Goal: Transaction & Acquisition: Purchase product/service

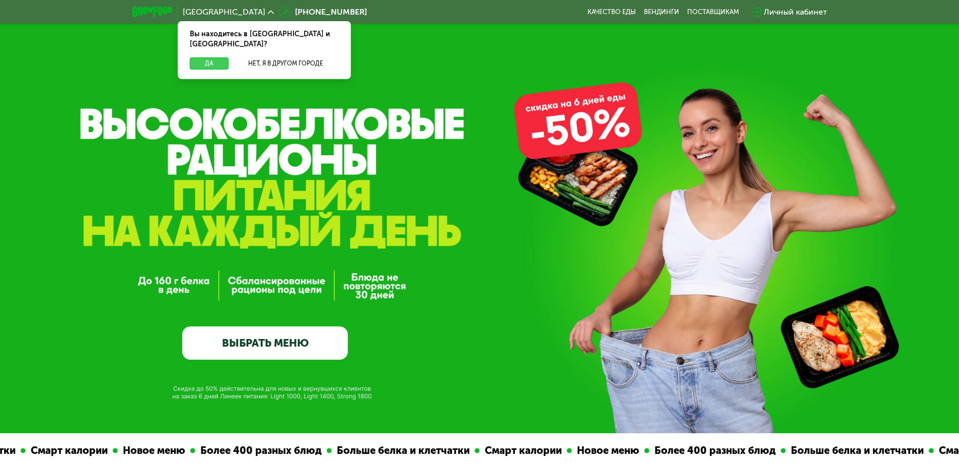
click at [216, 57] on button "Да" at bounding box center [209, 63] width 39 height 12
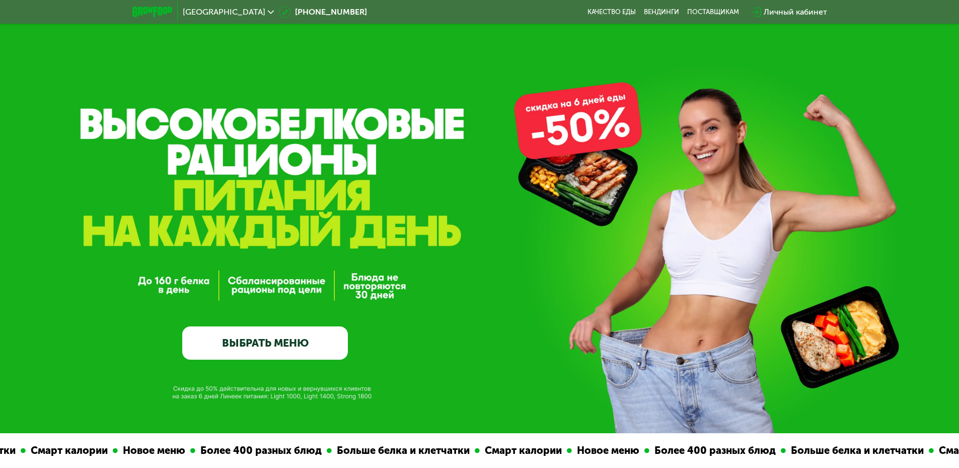
click at [283, 353] on link "ВЫБРАТЬ МЕНЮ" at bounding box center [265, 342] width 166 height 33
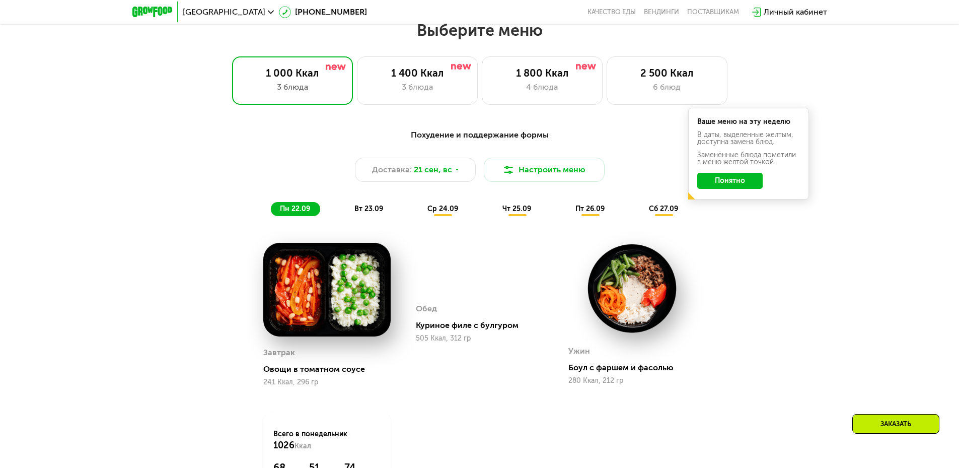
scroll to position [784, 0]
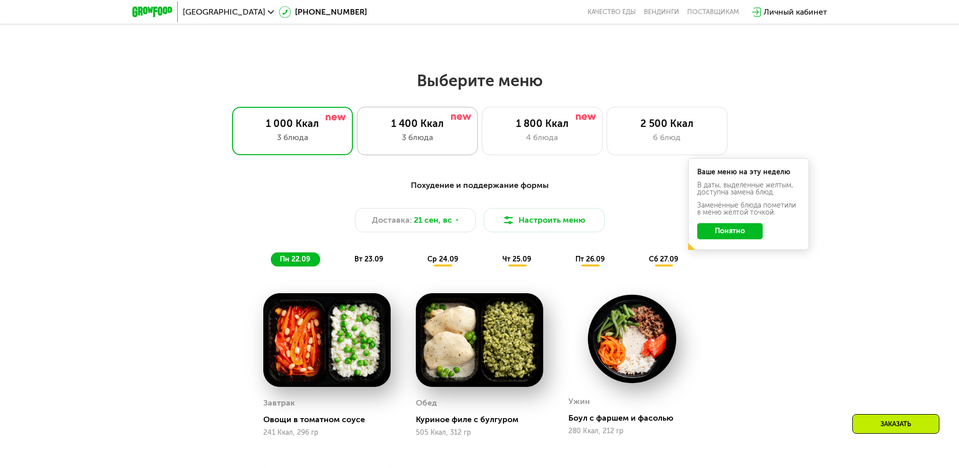
click at [411, 135] on div "3 блюда" at bounding box center [417, 137] width 100 height 12
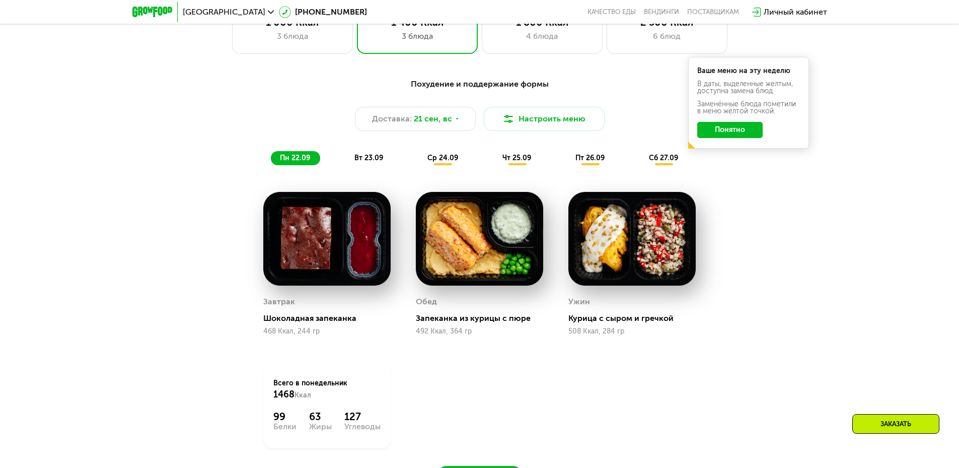
scroll to position [885, 0]
click at [729, 135] on button "Понятно" at bounding box center [729, 130] width 65 height 16
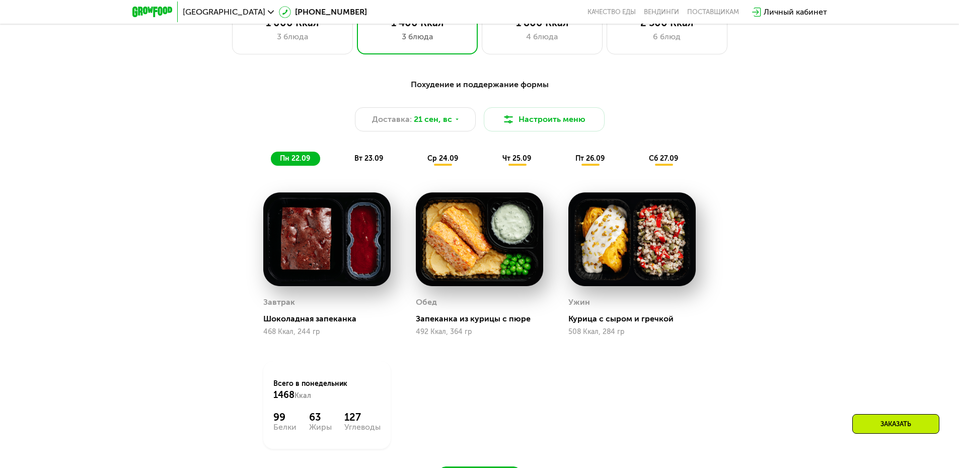
click at [447, 162] on span "ср 24.09" at bounding box center [442, 158] width 31 height 9
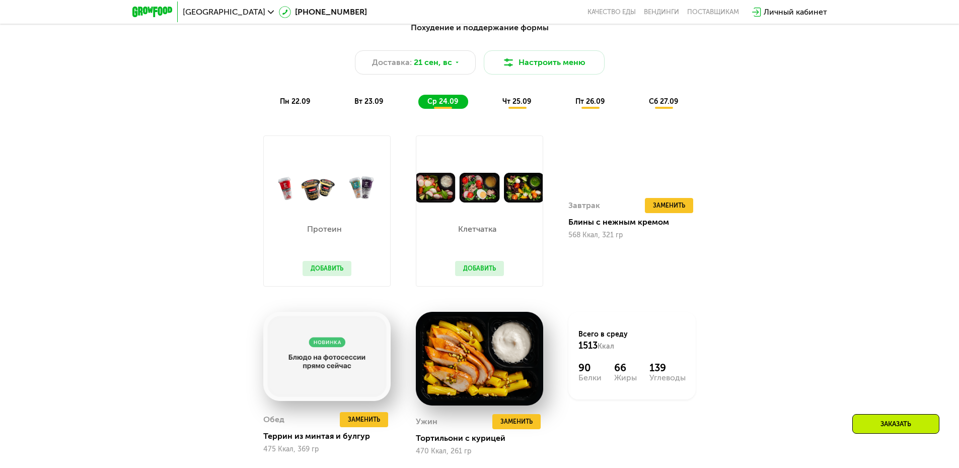
scroll to position [985, 0]
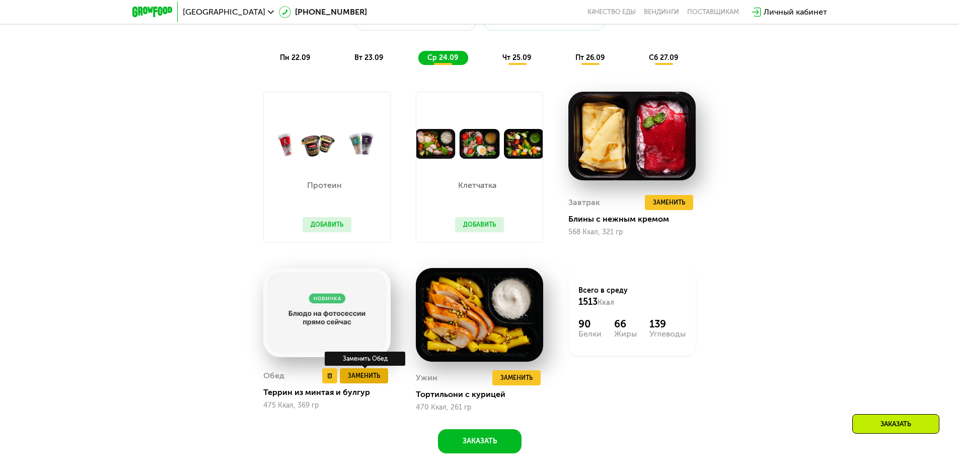
click at [363, 379] on span "Заменить" at bounding box center [364, 375] width 32 height 10
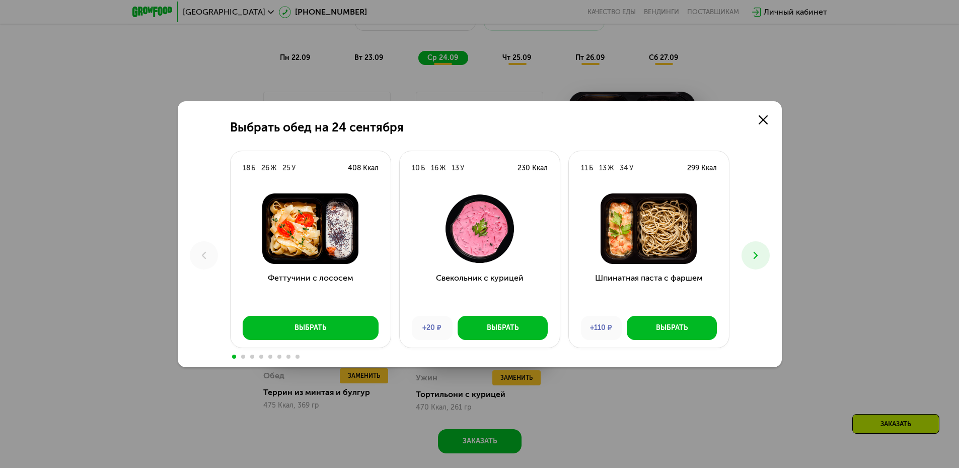
click at [759, 251] on icon at bounding box center [755, 255] width 12 height 12
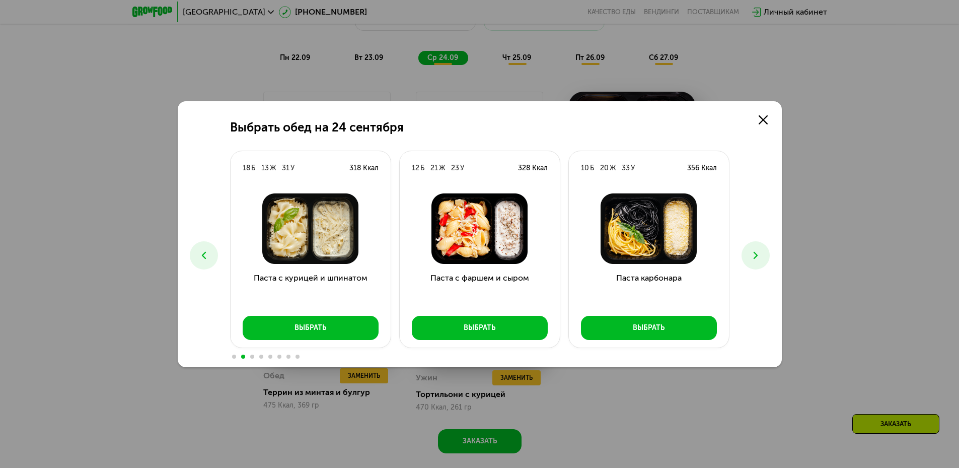
click at [209, 250] on icon at bounding box center [204, 255] width 12 height 12
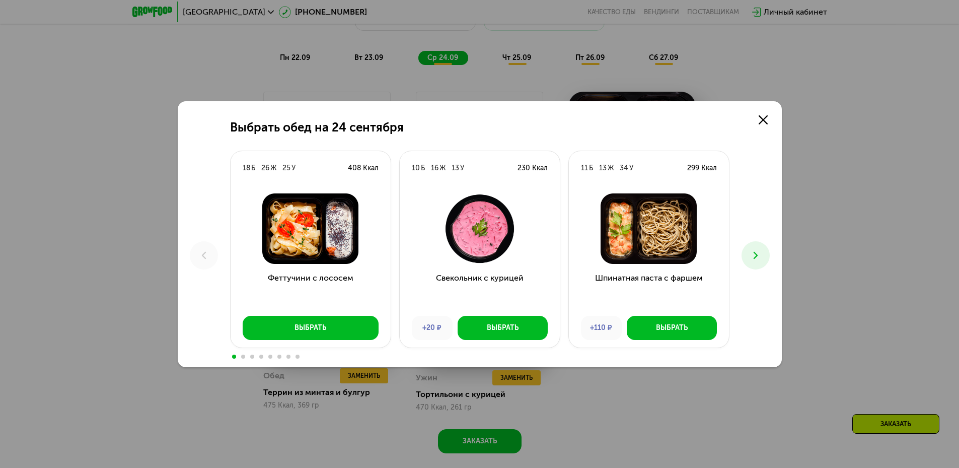
click at [761, 258] on icon at bounding box center [755, 255] width 12 height 12
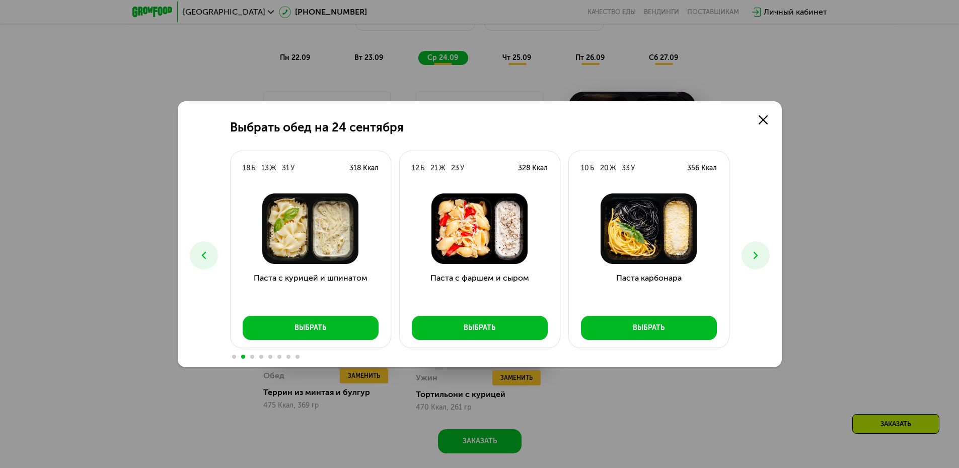
click at [752, 248] on button at bounding box center [755, 255] width 28 height 28
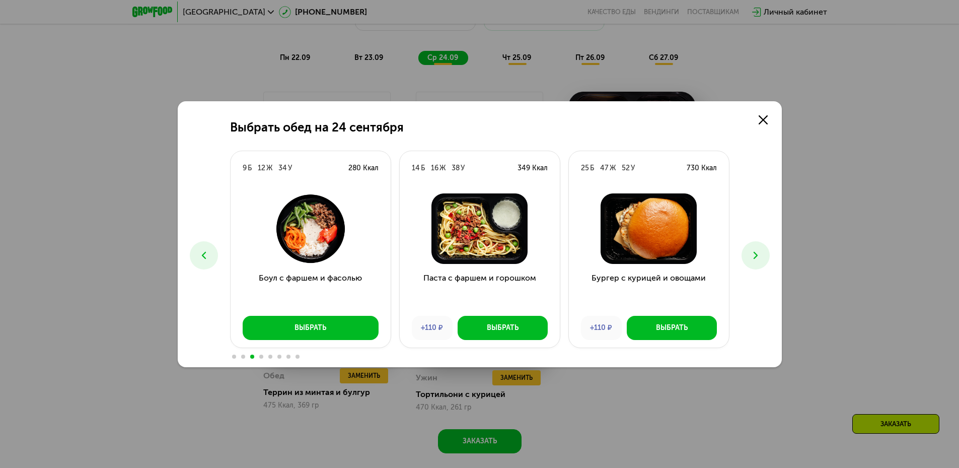
click at [752, 248] on button at bounding box center [755, 255] width 28 height 28
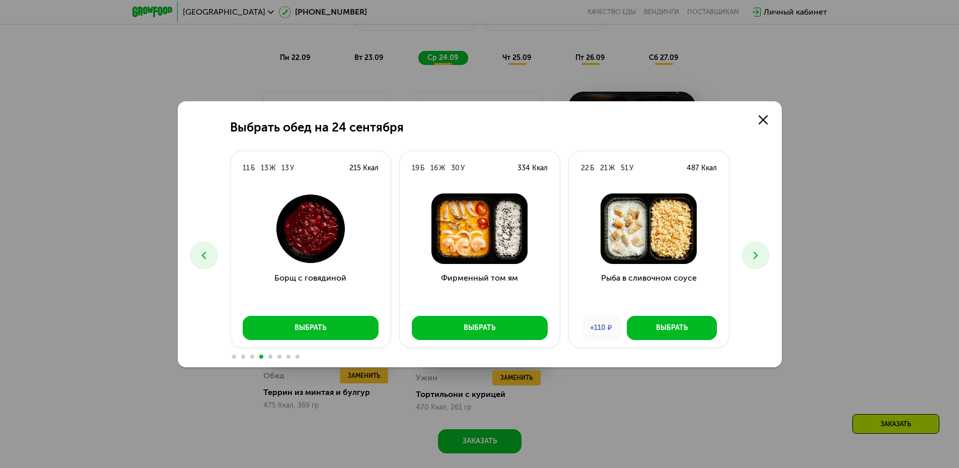
click at [752, 248] on button at bounding box center [755, 255] width 28 height 28
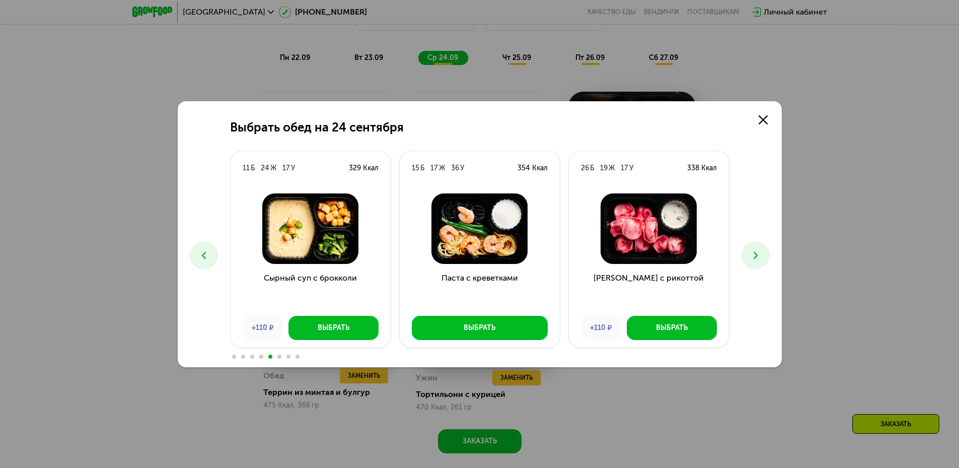
click at [752, 249] on icon at bounding box center [755, 255] width 12 height 12
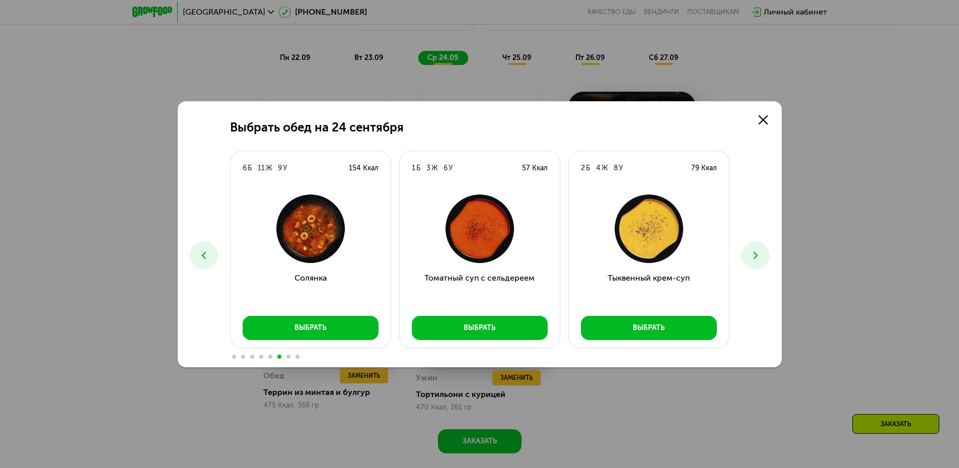
click at [752, 249] on icon at bounding box center [755, 255] width 12 height 12
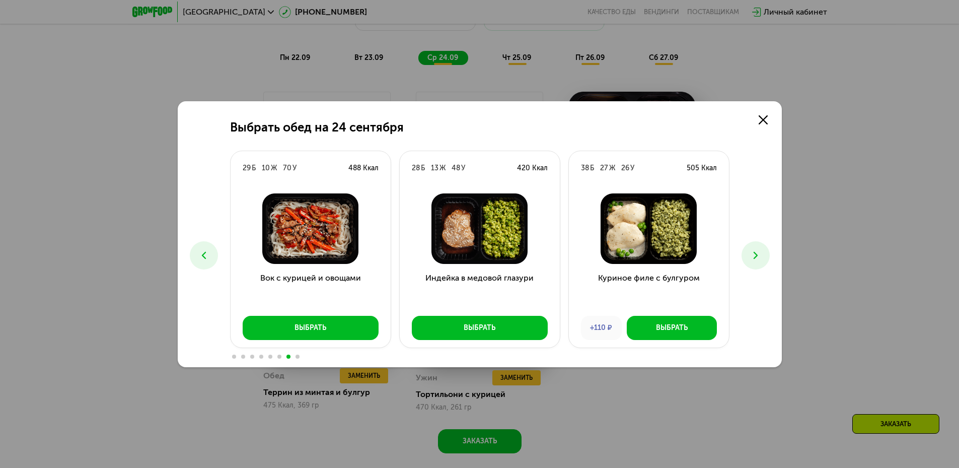
click at [752, 249] on icon at bounding box center [755, 255] width 12 height 12
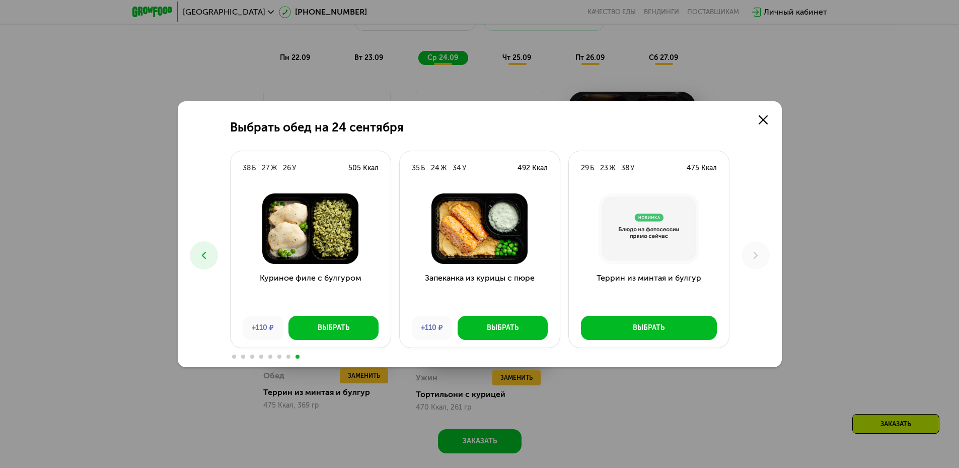
click at [203, 254] on use at bounding box center [203, 254] width 4 height 7
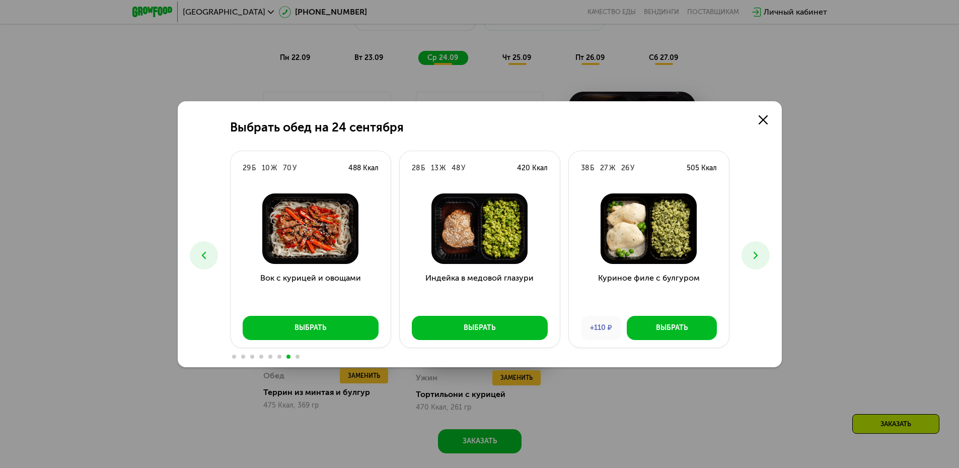
click at [203, 254] on use at bounding box center [203, 254] width 4 height 7
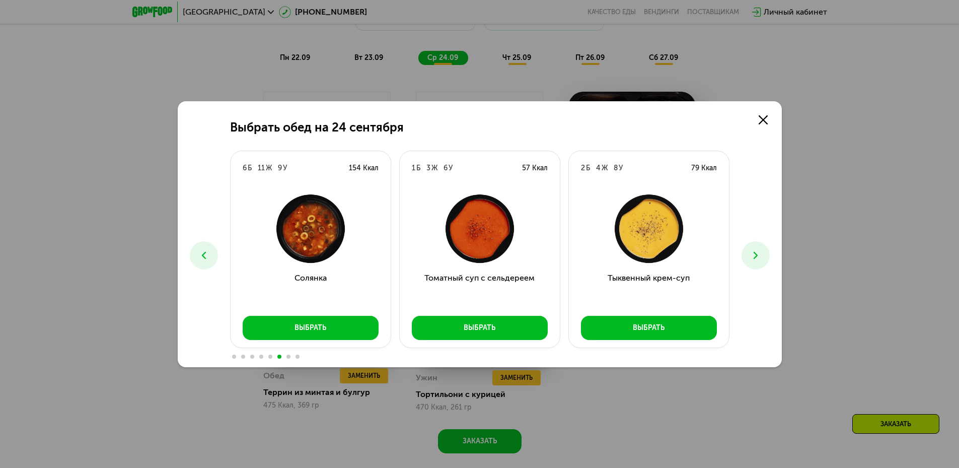
click at [203, 254] on use at bounding box center [203, 254] width 4 height 7
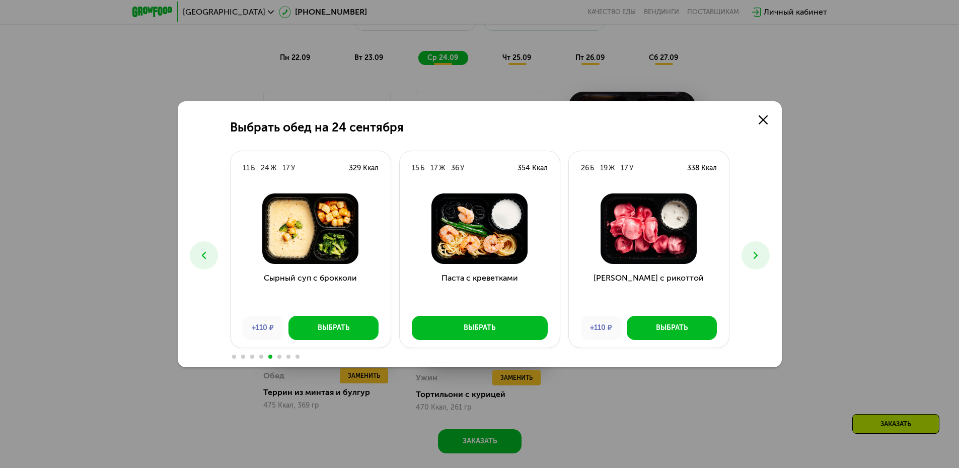
click at [203, 254] on use at bounding box center [203, 254] width 4 height 7
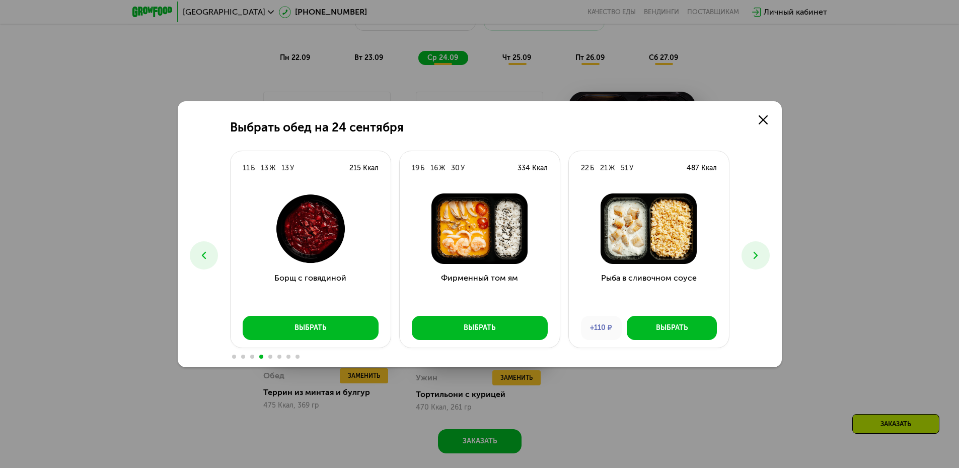
click at [203, 254] on use at bounding box center [203, 254] width 4 height 7
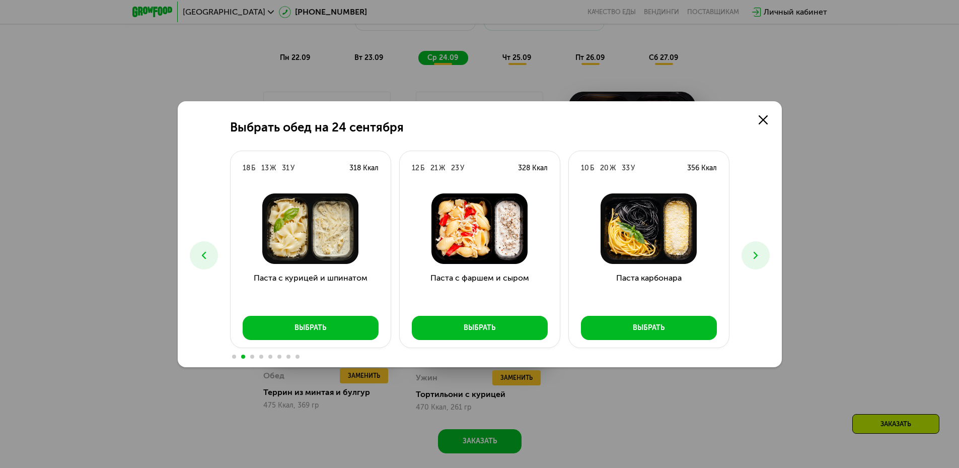
click at [203, 254] on use at bounding box center [203, 254] width 4 height 7
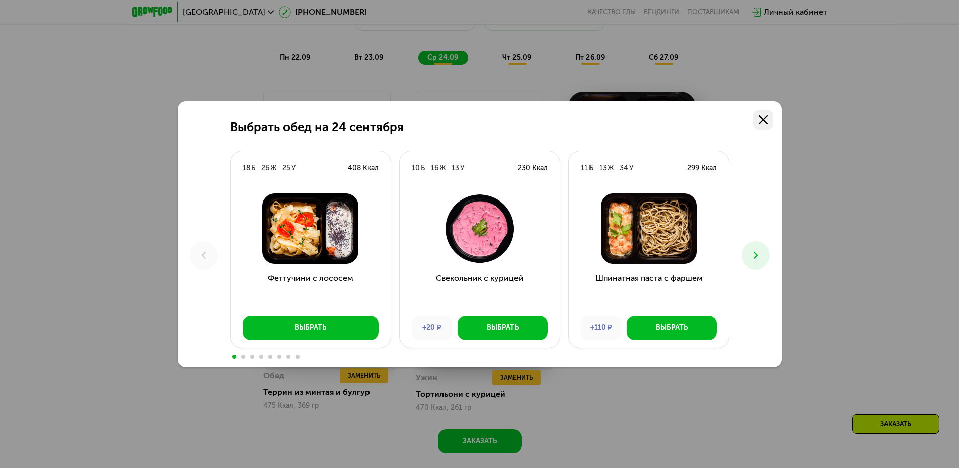
click at [762, 120] on use at bounding box center [762, 119] width 9 height 9
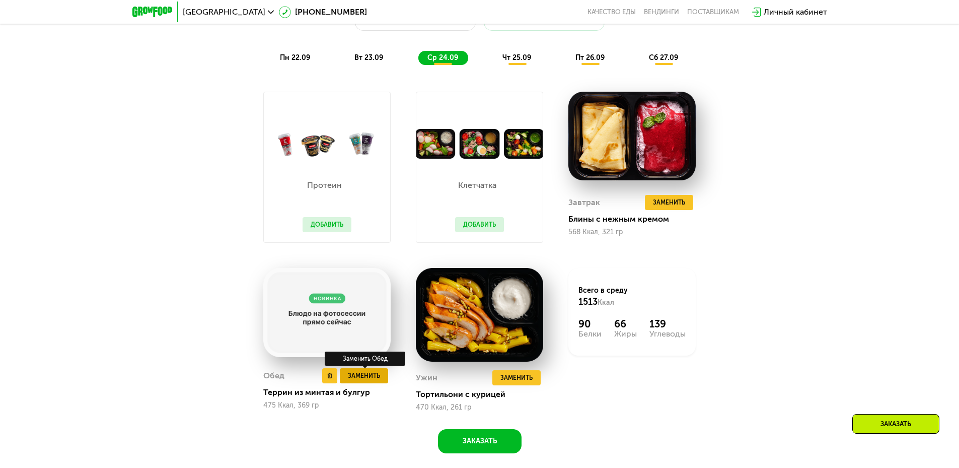
click at [357, 376] on span "Заменить" at bounding box center [364, 375] width 32 height 10
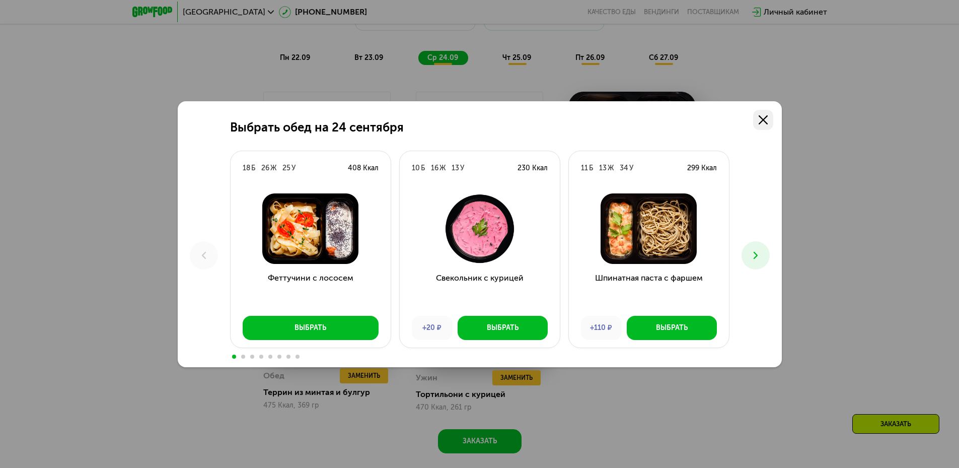
click at [764, 118] on use at bounding box center [762, 119] width 9 height 9
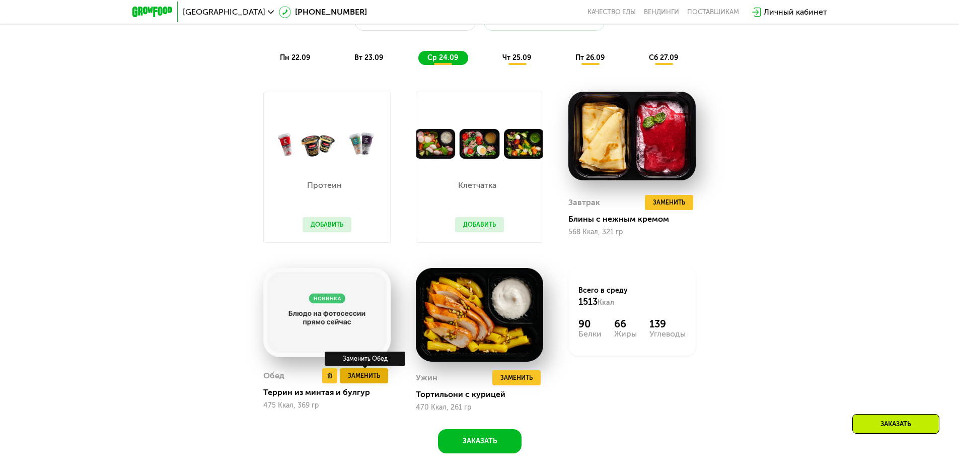
click at [371, 376] on span "Заменить" at bounding box center [364, 375] width 32 height 10
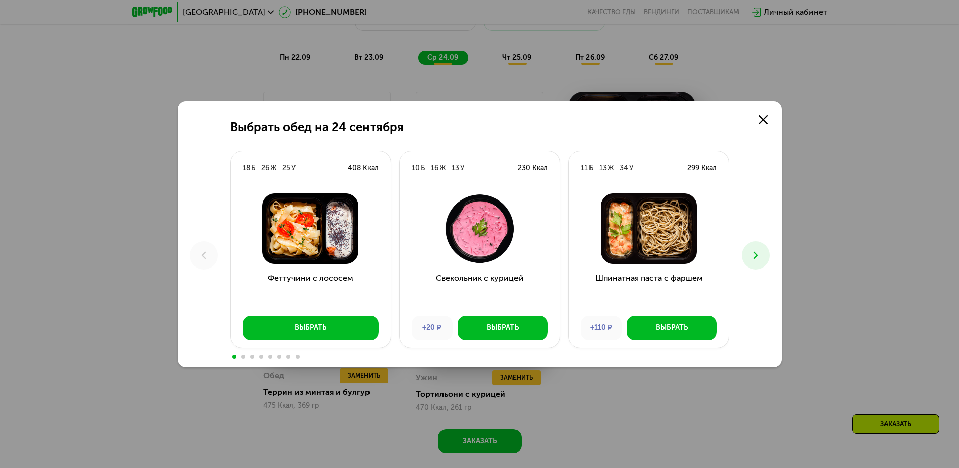
click at [761, 262] on button at bounding box center [755, 255] width 28 height 28
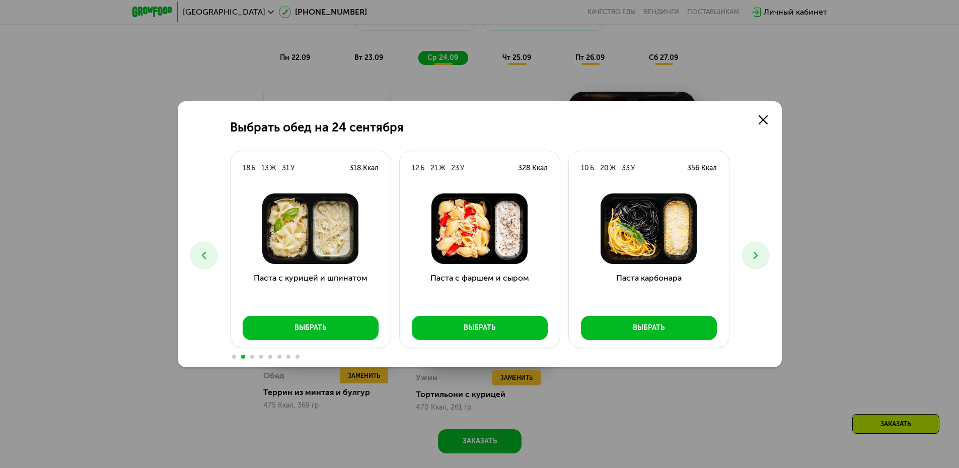
click at [754, 246] on button at bounding box center [755, 255] width 28 height 28
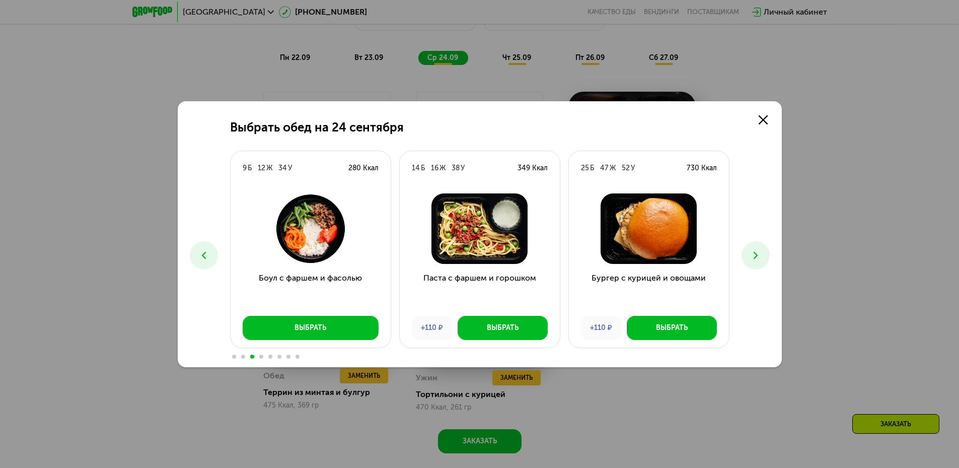
click at [754, 246] on button at bounding box center [755, 255] width 28 height 28
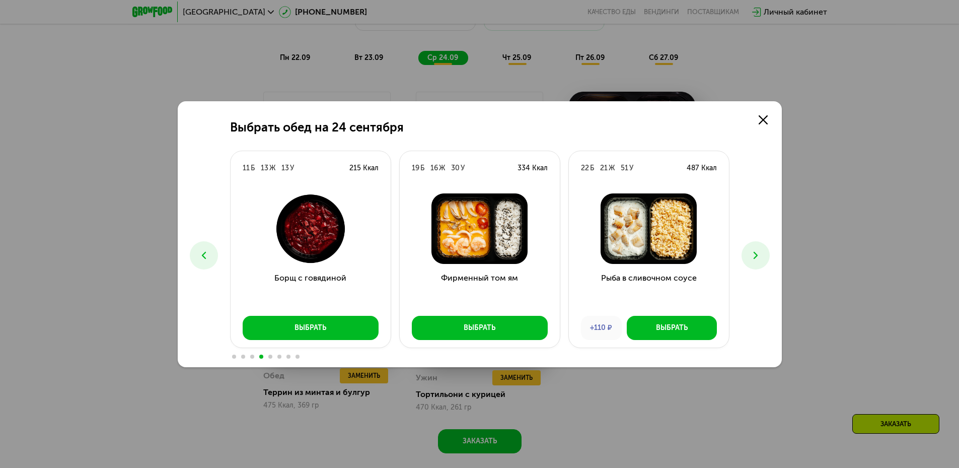
click at [757, 249] on icon at bounding box center [755, 255] width 12 height 12
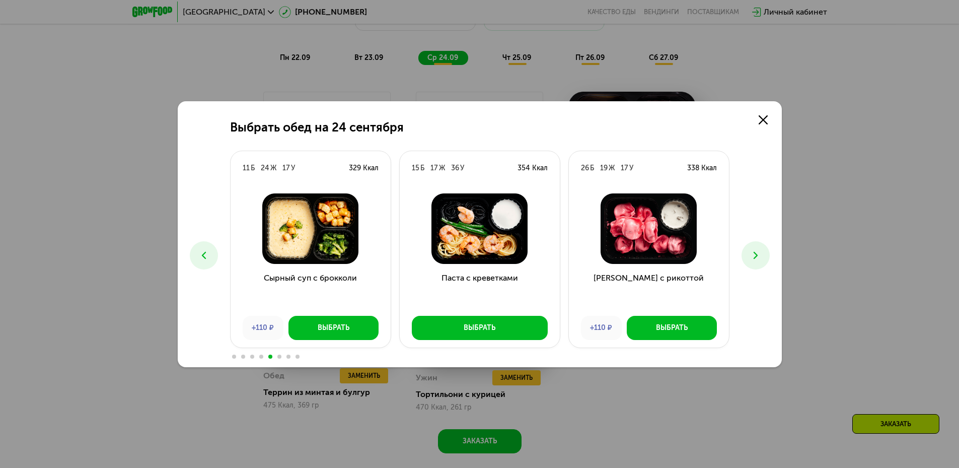
click at [759, 254] on icon at bounding box center [755, 255] width 12 height 12
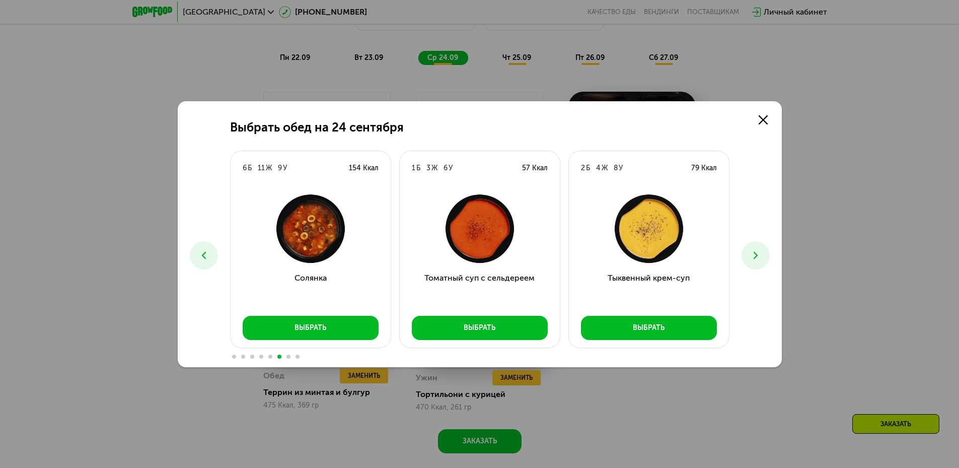
click at [757, 249] on icon at bounding box center [755, 255] width 12 height 12
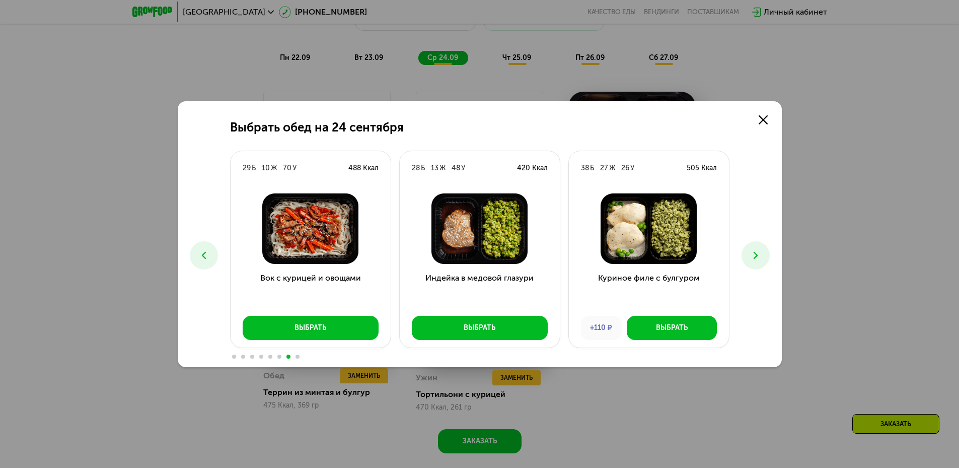
click at [757, 249] on icon at bounding box center [755, 255] width 12 height 12
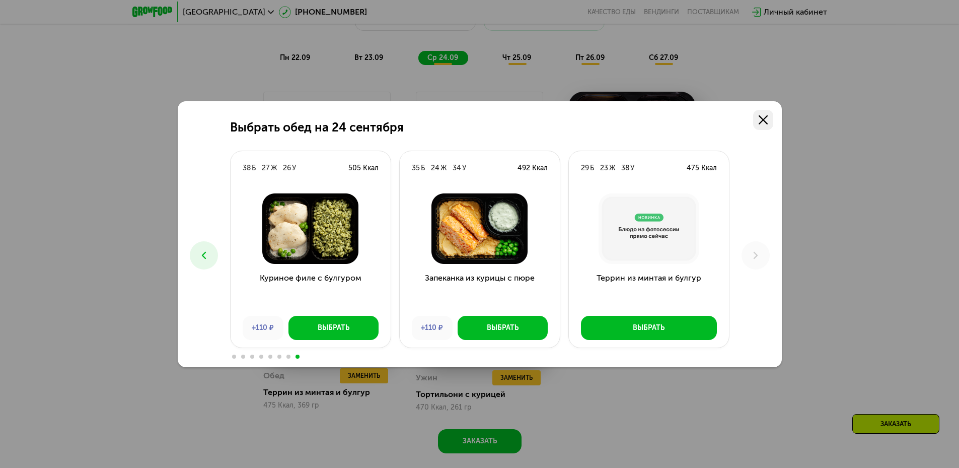
click at [762, 123] on icon at bounding box center [762, 119] width 9 height 9
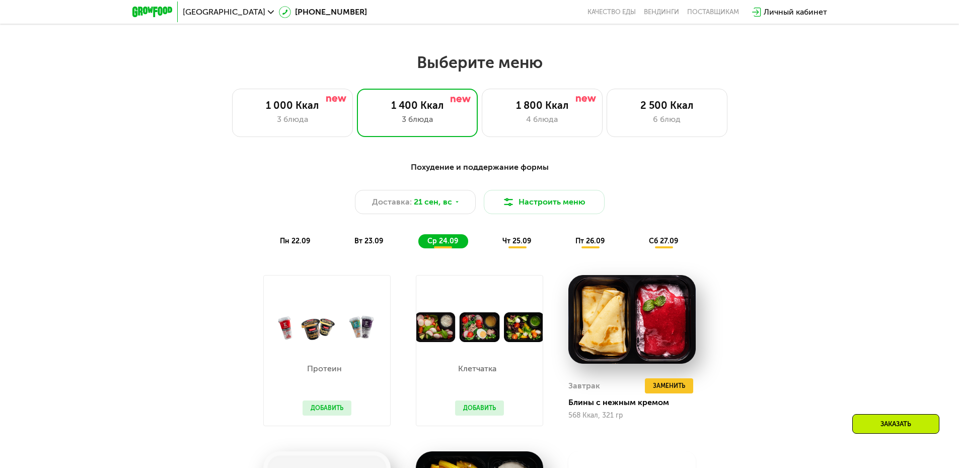
scroll to position [784, 0]
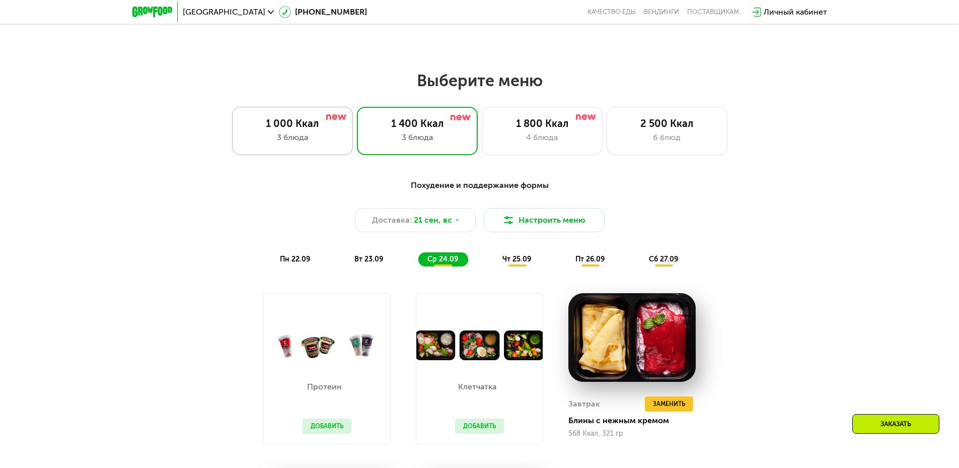
click at [324, 140] on div "3 блюда" at bounding box center [293, 137] width 100 height 12
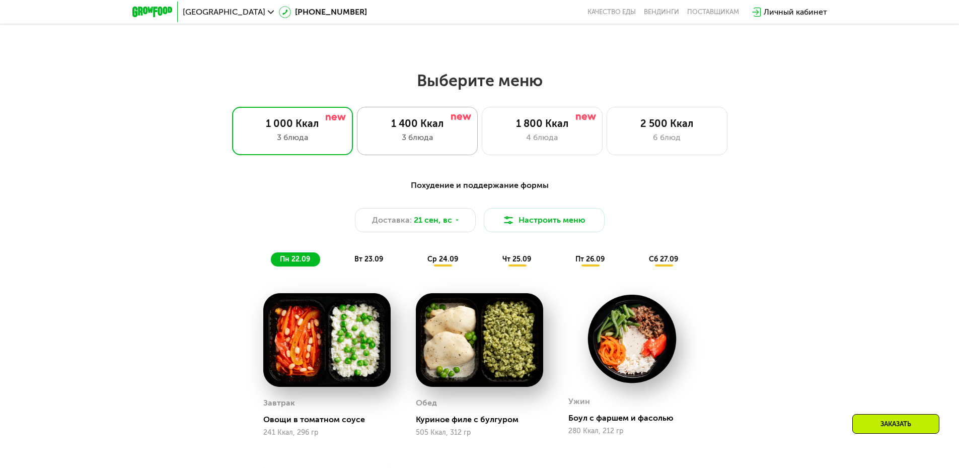
click at [420, 139] on div "3 блюда" at bounding box center [417, 137] width 100 height 12
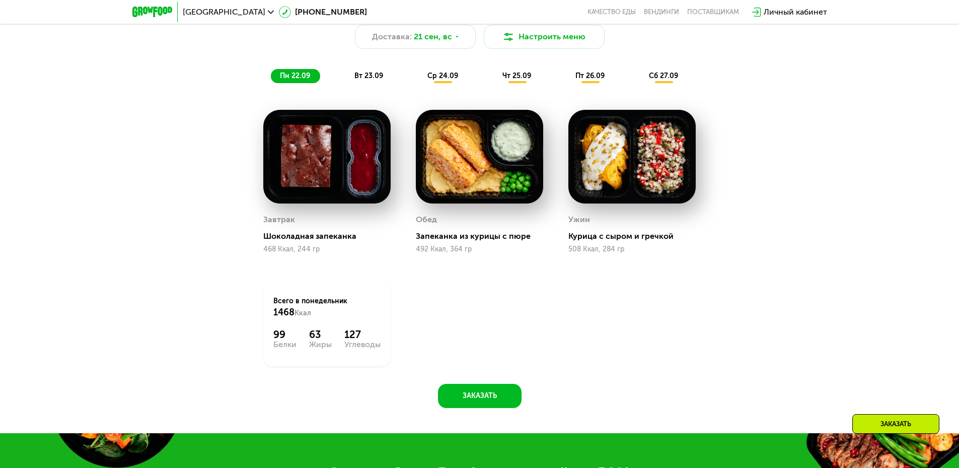
scroll to position [985, 0]
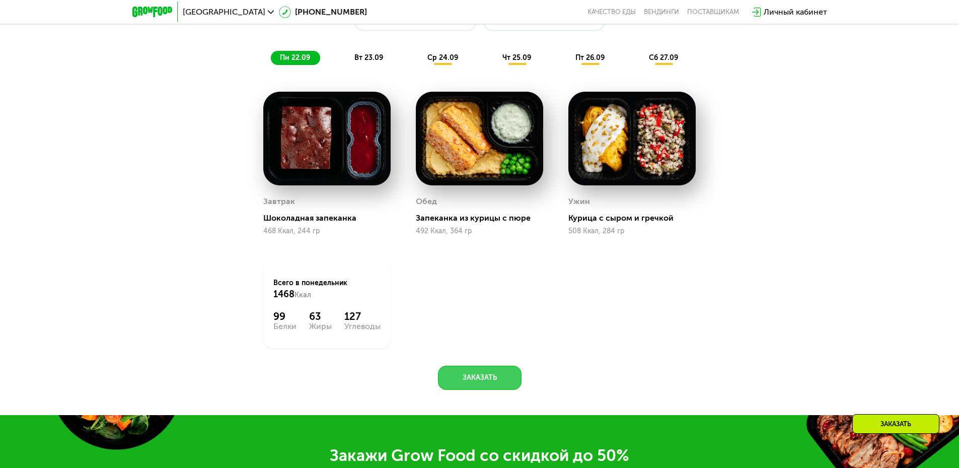
click at [501, 388] on button "Заказать" at bounding box center [480, 377] width 84 height 24
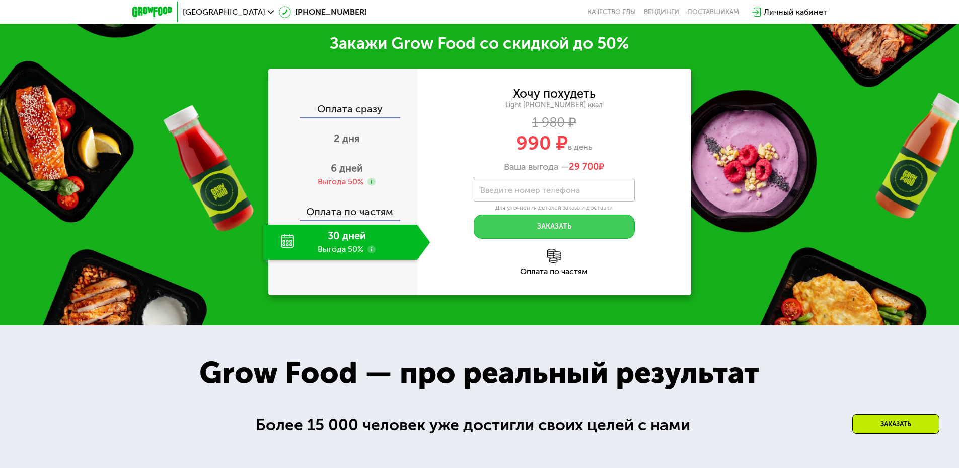
scroll to position [1404, 0]
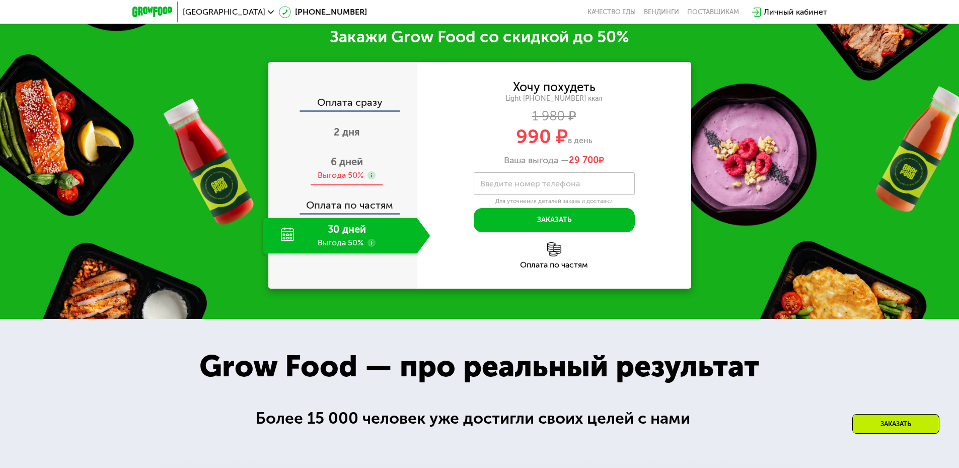
click at [337, 168] on span "6 дней" at bounding box center [347, 162] width 32 height 12
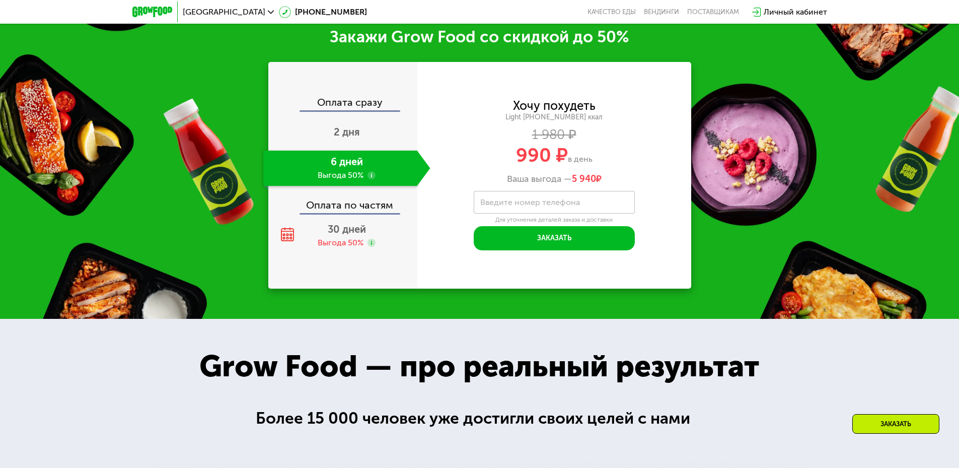
click at [372, 179] on use at bounding box center [371, 175] width 8 height 8
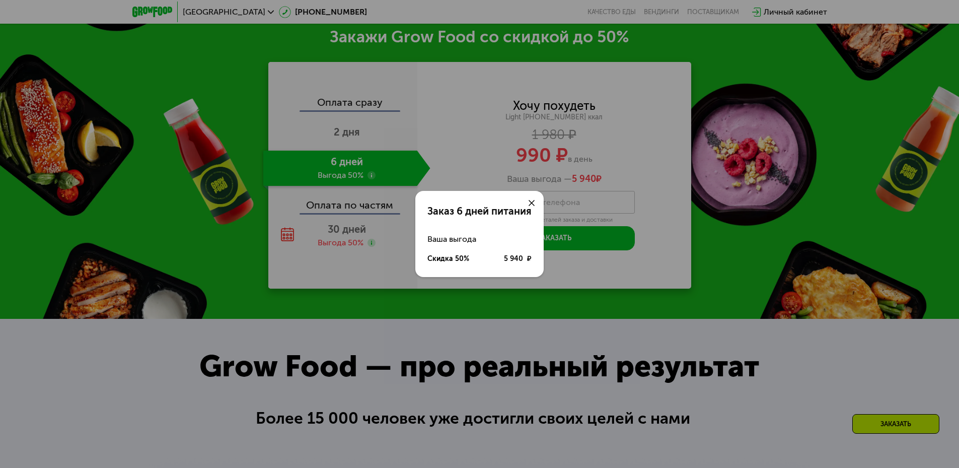
click at [534, 202] on icon at bounding box center [531, 203] width 6 height 6
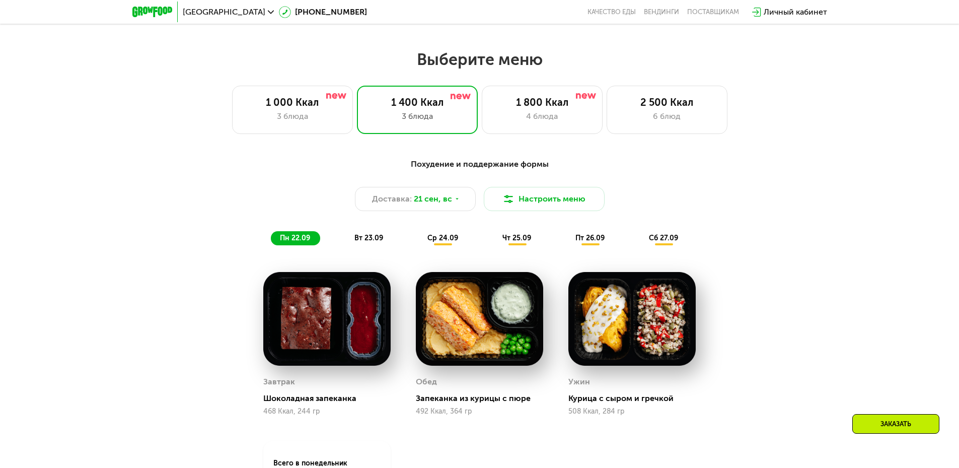
scroll to position [856, 0]
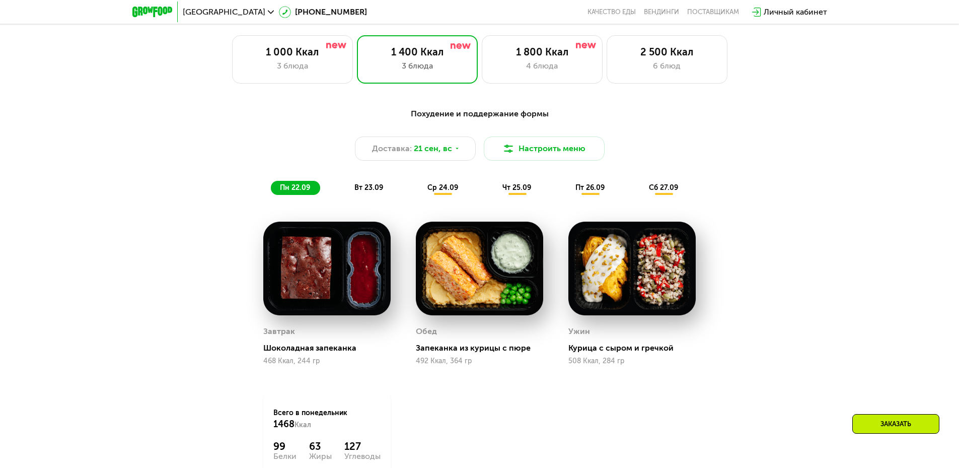
click at [507, 192] on span "чт 25.09" at bounding box center [516, 187] width 29 height 9
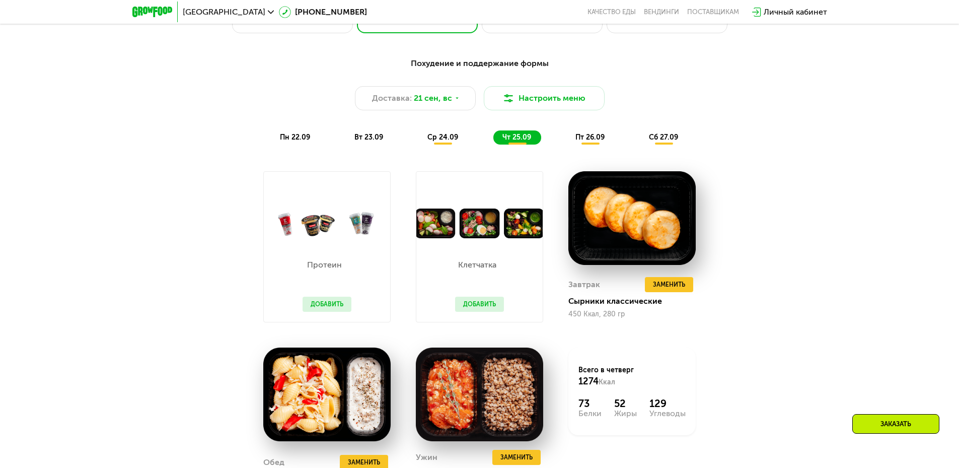
scroll to position [956, 0]
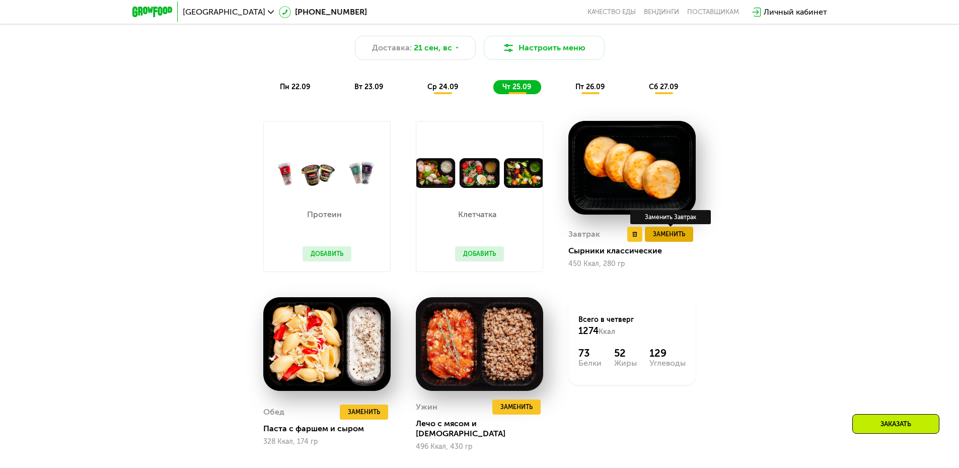
click at [672, 239] on span "Заменить" at bounding box center [669, 234] width 32 height 10
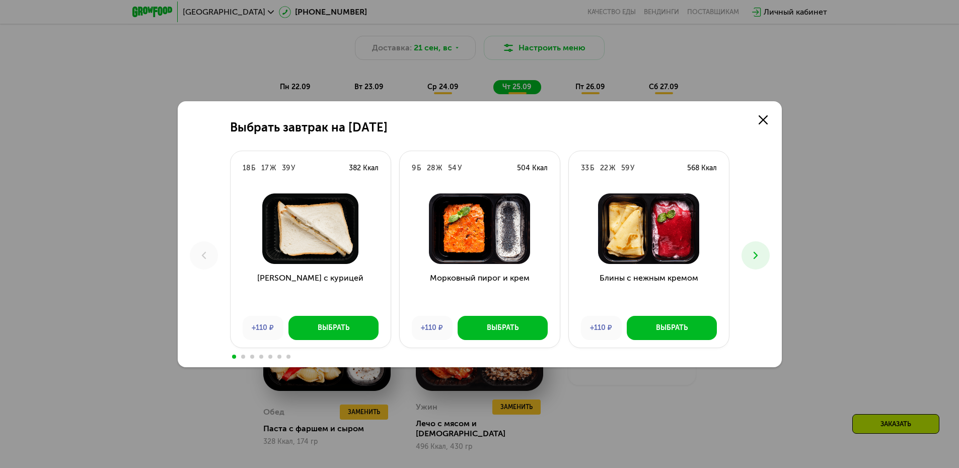
click at [756, 251] on icon at bounding box center [755, 255] width 12 height 12
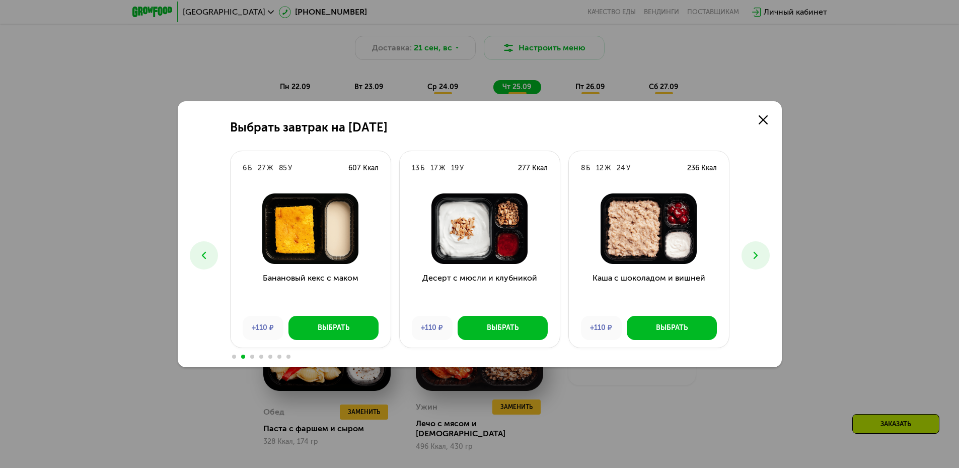
click at [756, 251] on icon at bounding box center [755, 255] width 12 height 12
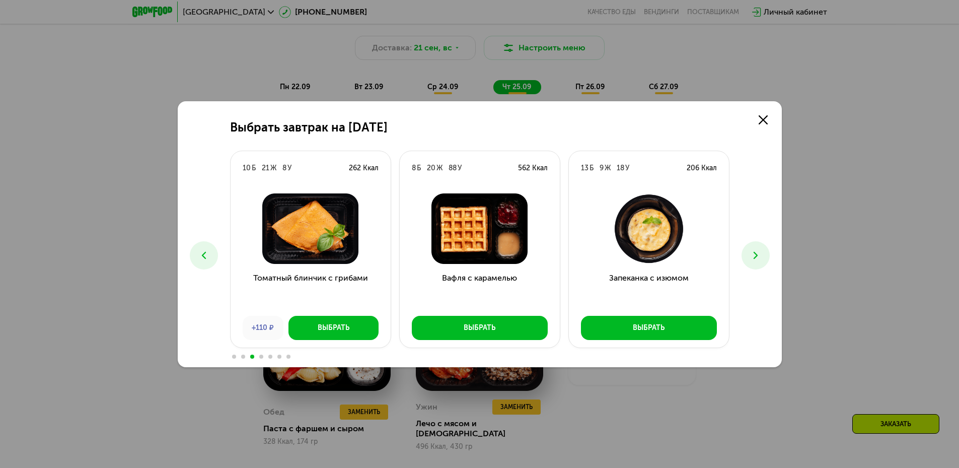
click at [756, 251] on icon at bounding box center [755, 255] width 12 height 12
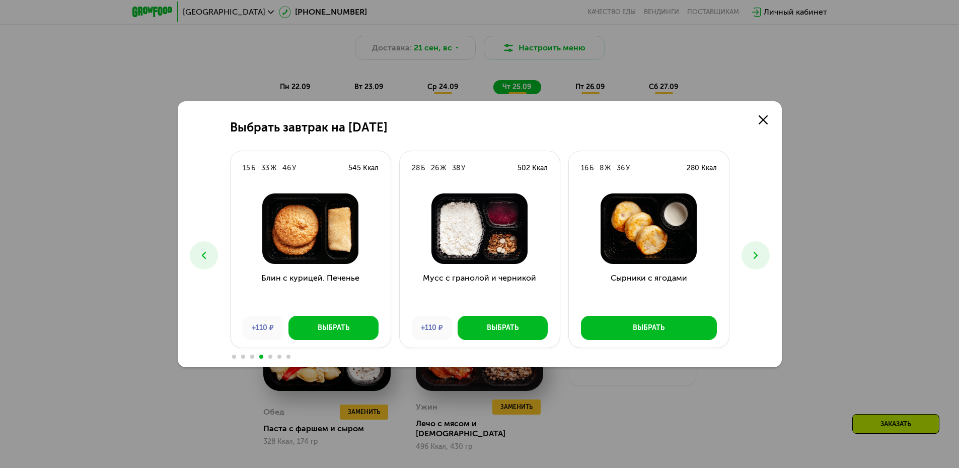
click at [756, 251] on icon at bounding box center [755, 255] width 12 height 12
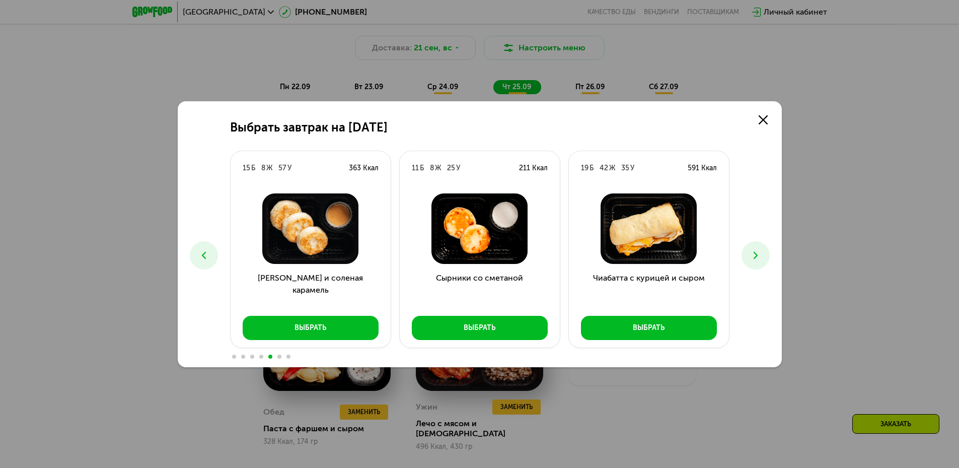
click at [755, 250] on icon at bounding box center [755, 255] width 12 height 12
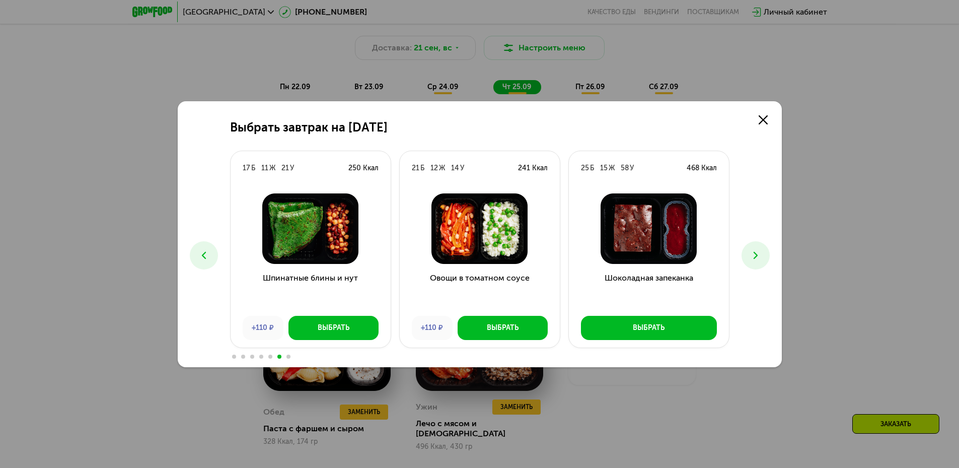
click at [194, 257] on button at bounding box center [204, 255] width 28 height 28
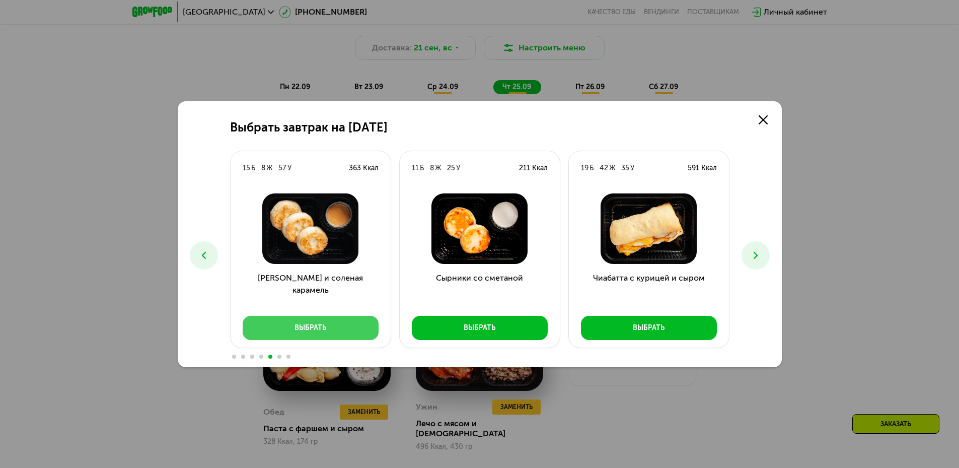
click at [334, 332] on button "Выбрать" at bounding box center [311, 328] width 136 height 24
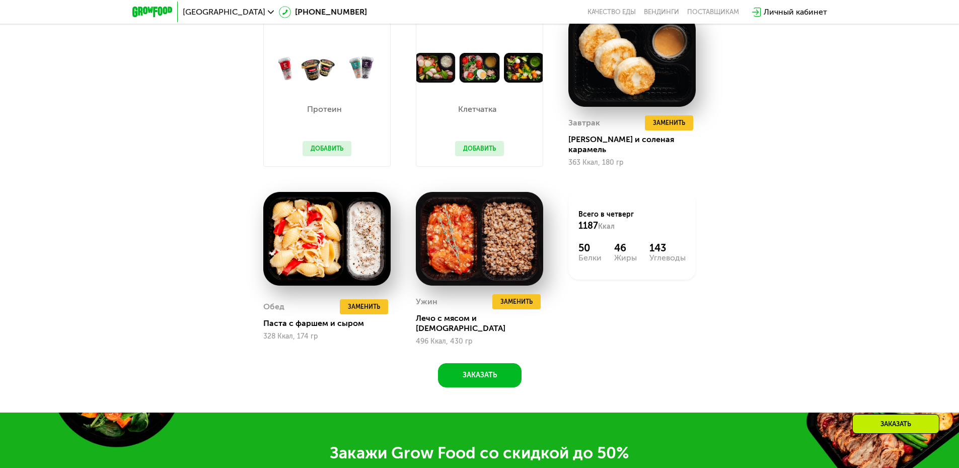
scroll to position [1107, 0]
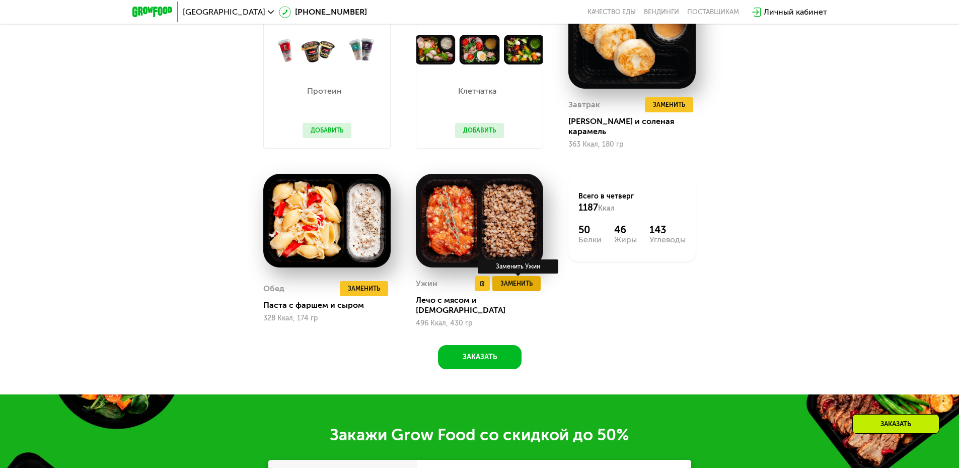
click at [522, 283] on span "Заменить" at bounding box center [516, 283] width 32 height 10
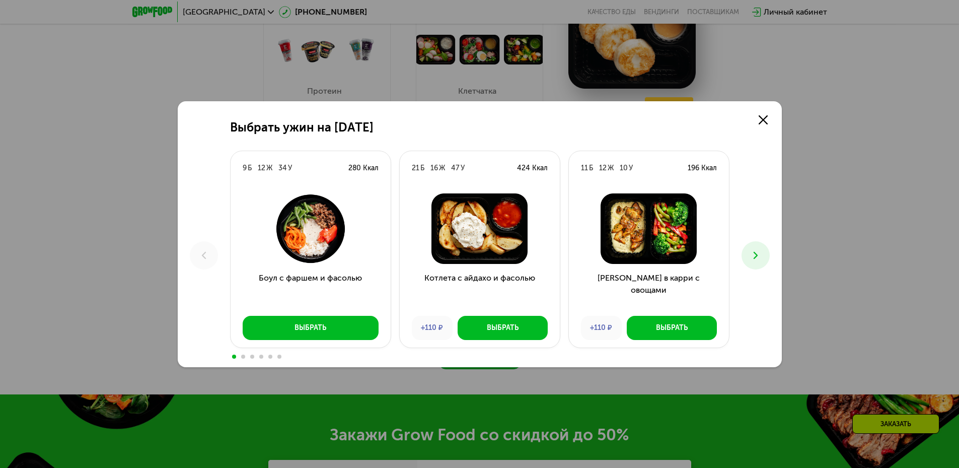
click at [756, 252] on icon at bounding box center [755, 255] width 12 height 12
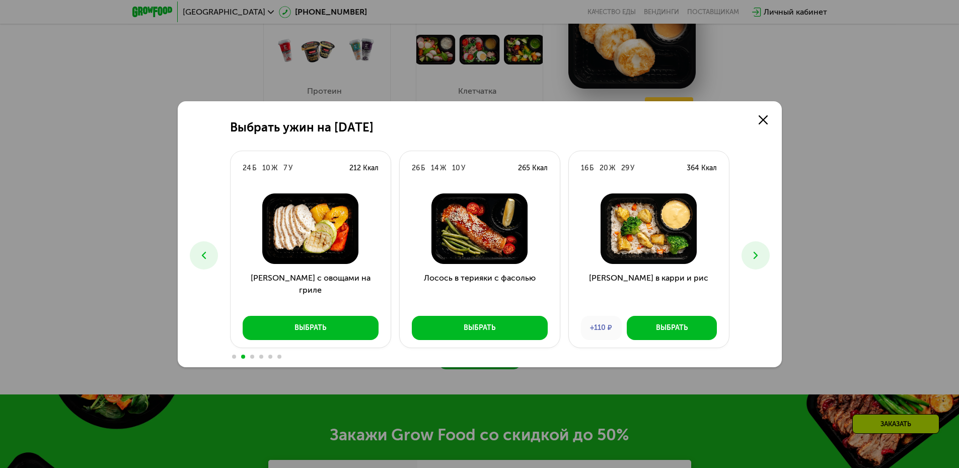
click at [756, 252] on icon at bounding box center [755, 255] width 12 height 12
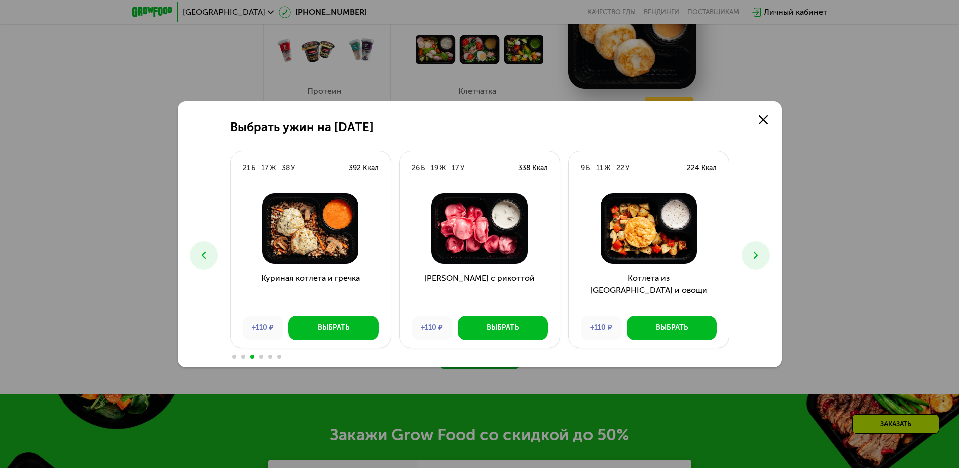
click at [755, 254] on use at bounding box center [755, 254] width 4 height 7
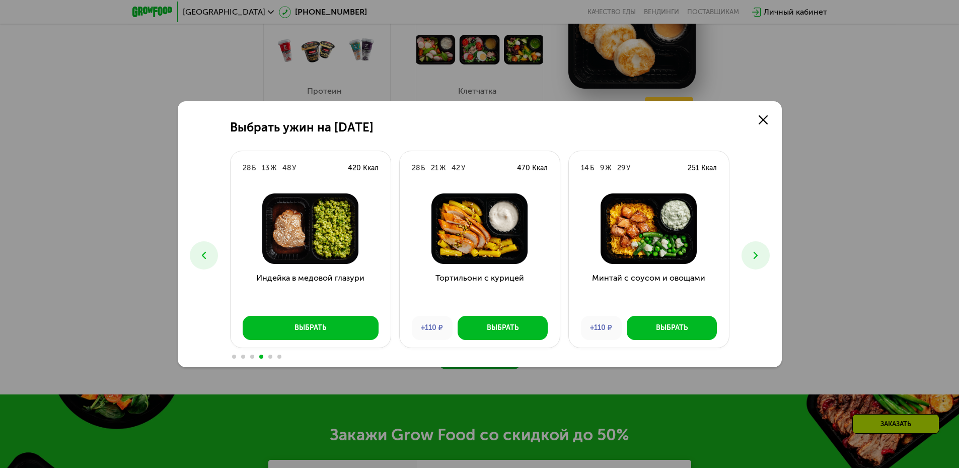
click at [755, 254] on use at bounding box center [755, 254] width 4 height 7
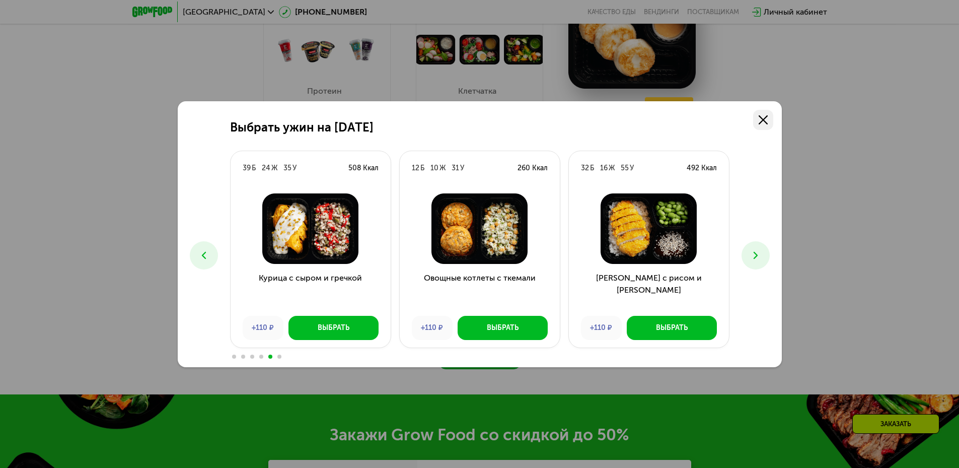
click at [761, 126] on link at bounding box center [763, 120] width 20 height 20
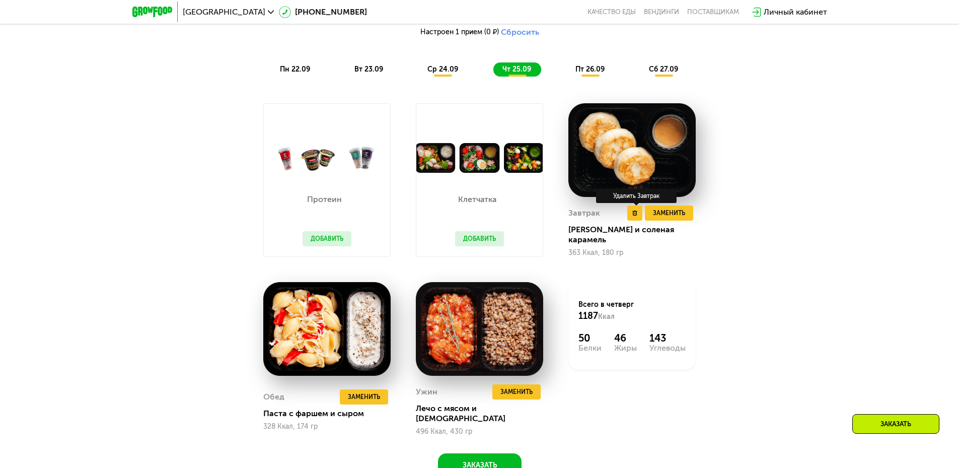
scroll to position [856, 0]
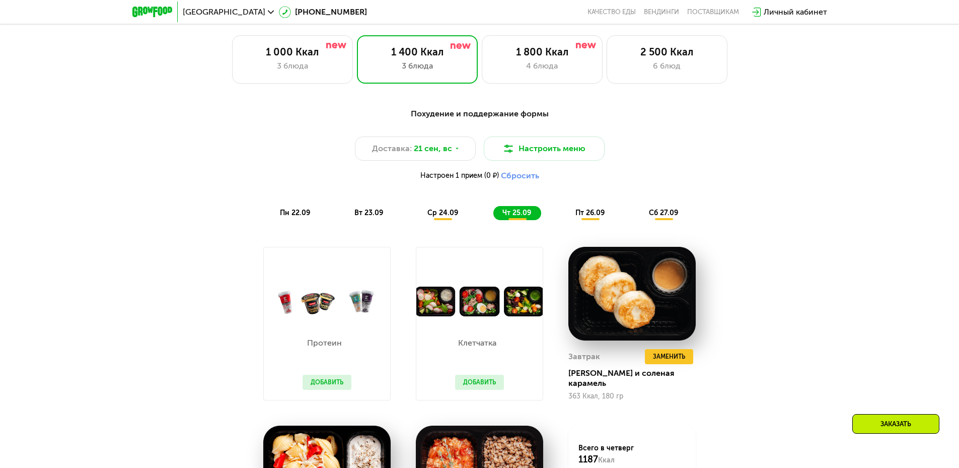
click at [432, 215] on span "ср 24.09" at bounding box center [442, 212] width 31 height 9
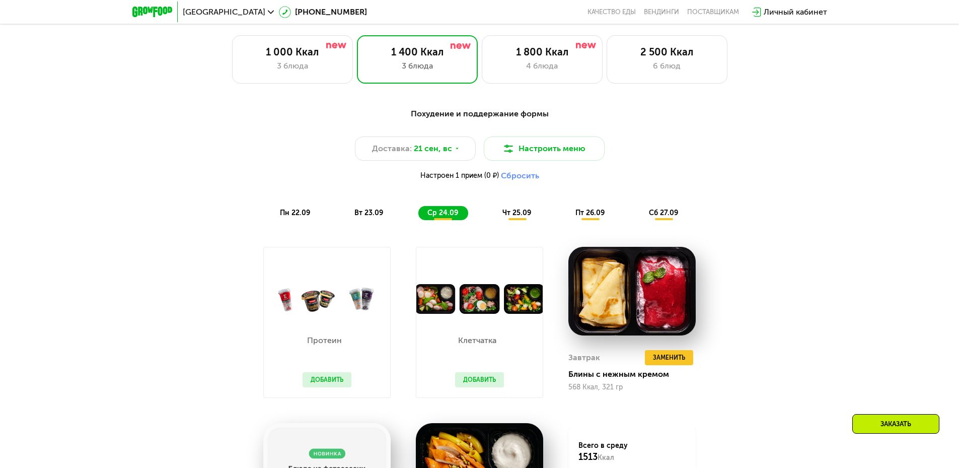
click at [585, 216] on span "пт 26.09" at bounding box center [589, 212] width 29 height 9
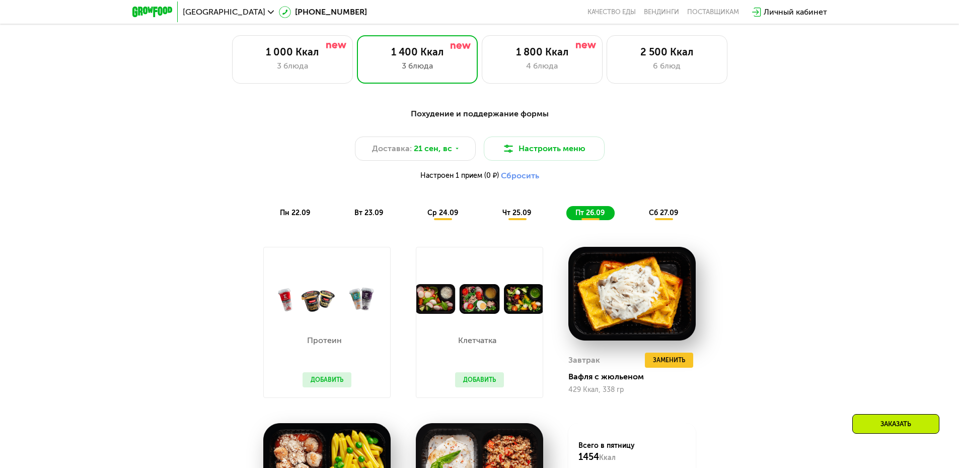
click at [662, 212] on span "сб 27.09" at bounding box center [663, 212] width 29 height 9
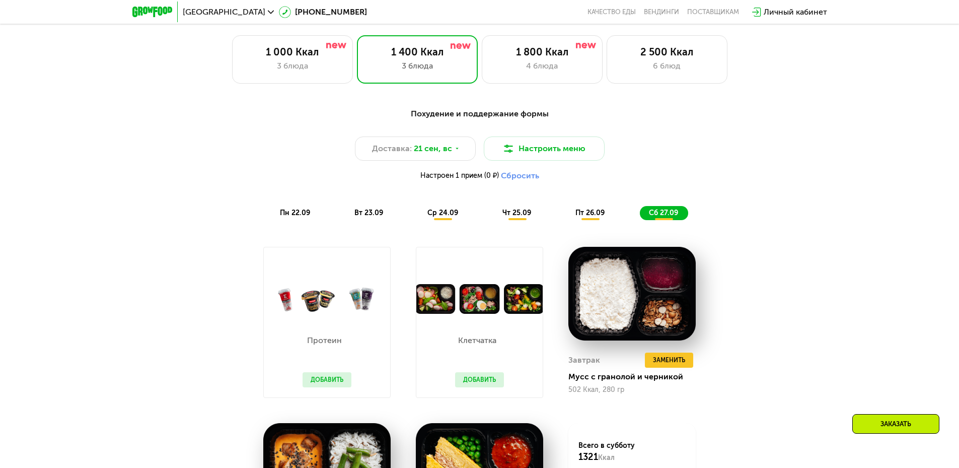
click at [581, 217] on span "пт 26.09" at bounding box center [589, 212] width 29 height 9
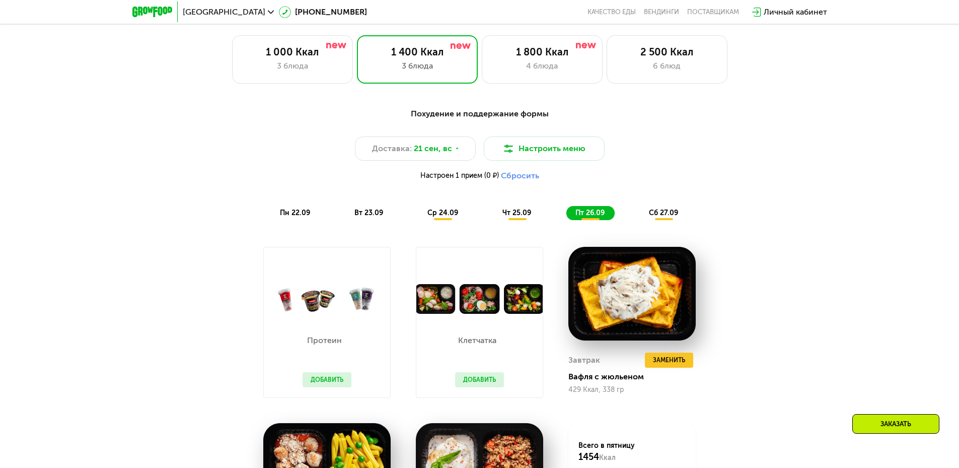
click at [528, 225] on div "Похудение и поддержание формы Доставка: [DATE] Настроить меню Настроен 1 прием …" at bounding box center [480, 164] width 608 height 124
drag, startPoint x: 523, startPoint y: 215, endPoint x: 498, endPoint y: 218, distance: 25.8
click at [523, 215] on span "чт 25.09" at bounding box center [516, 212] width 29 height 9
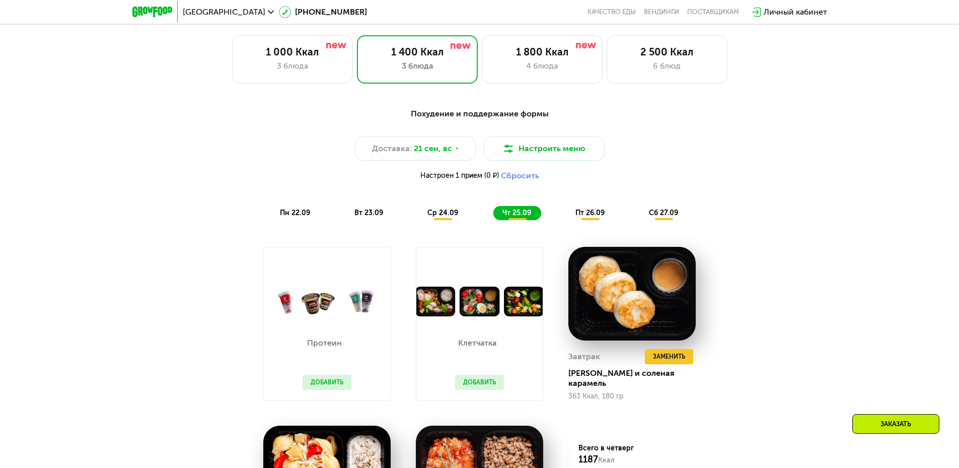
click at [438, 213] on span "ср 24.09" at bounding box center [442, 212] width 31 height 9
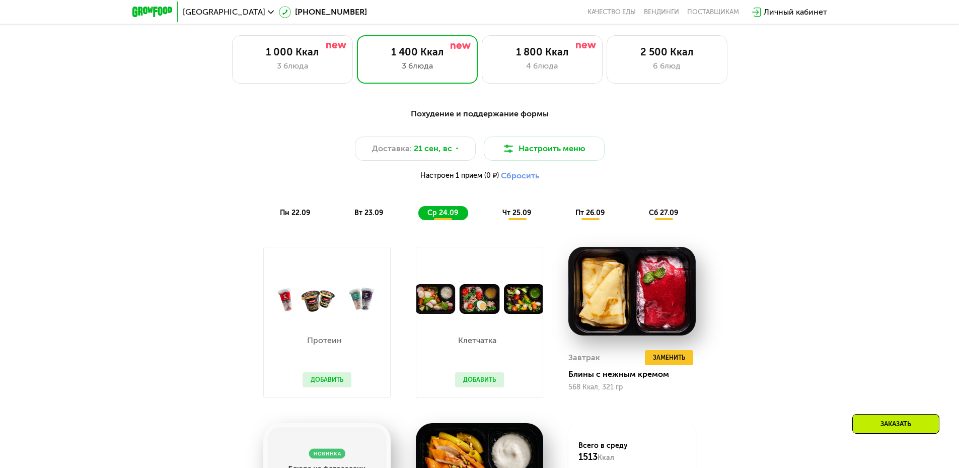
click at [521, 178] on button "Сбросить" at bounding box center [520, 176] width 38 height 10
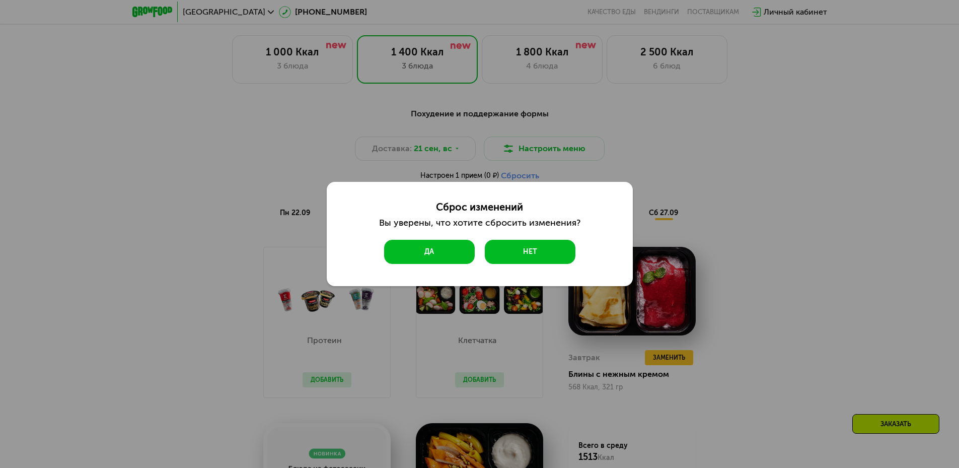
click at [446, 258] on button "Да" at bounding box center [429, 252] width 91 height 24
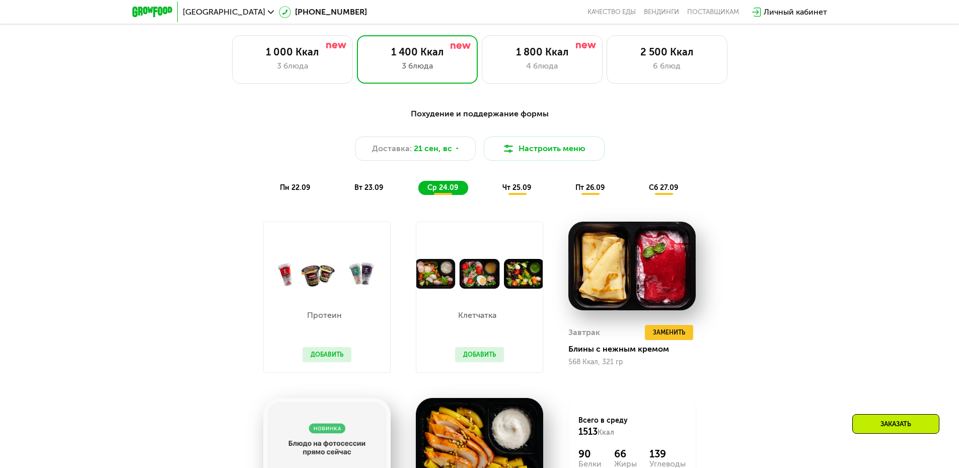
scroll to position [906, 0]
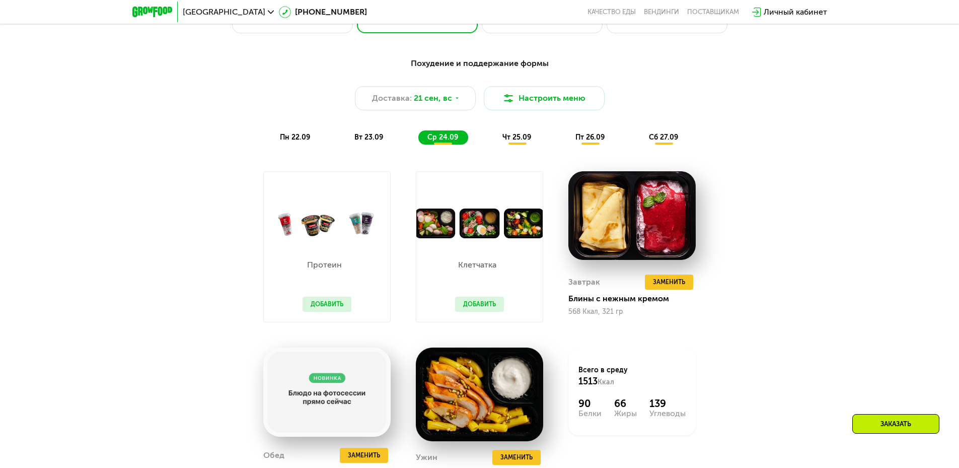
click at [330, 304] on button "Добавить" at bounding box center [326, 303] width 49 height 15
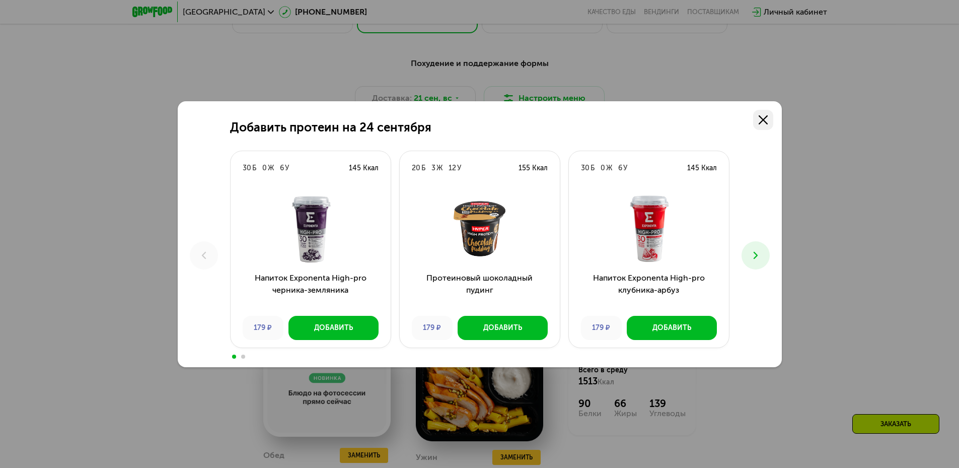
click at [760, 121] on icon at bounding box center [762, 119] width 9 height 9
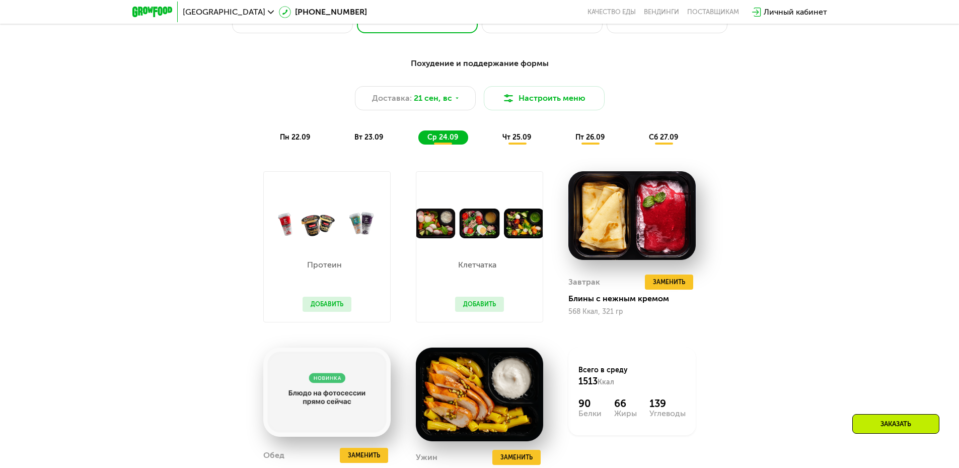
click at [487, 307] on button "Добавить" at bounding box center [479, 303] width 49 height 15
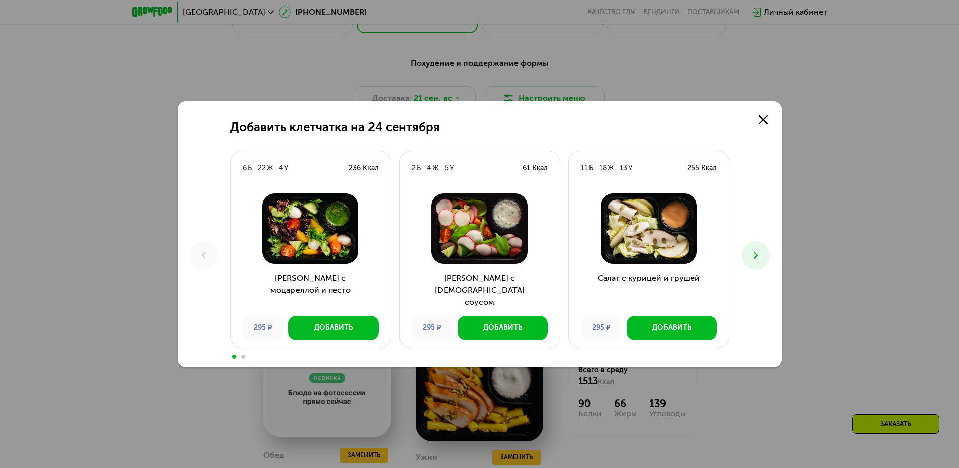
click at [752, 257] on icon at bounding box center [755, 255] width 12 height 12
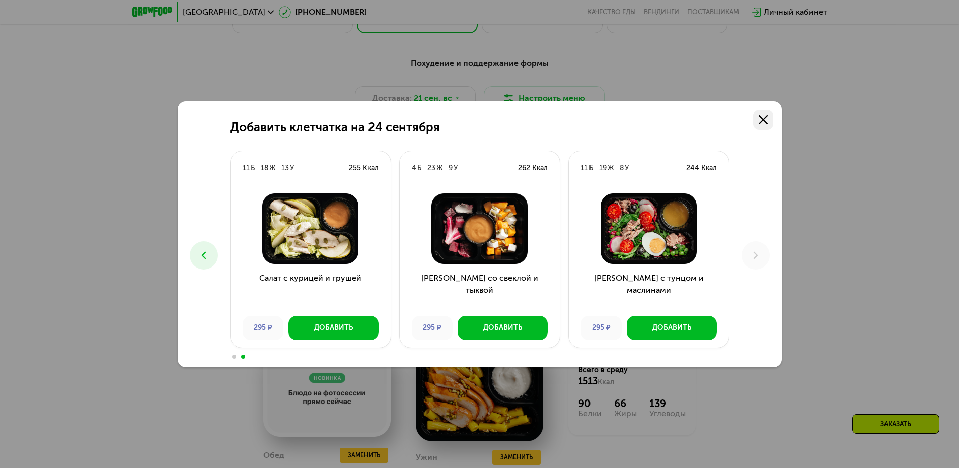
click at [763, 115] on icon at bounding box center [762, 119] width 9 height 9
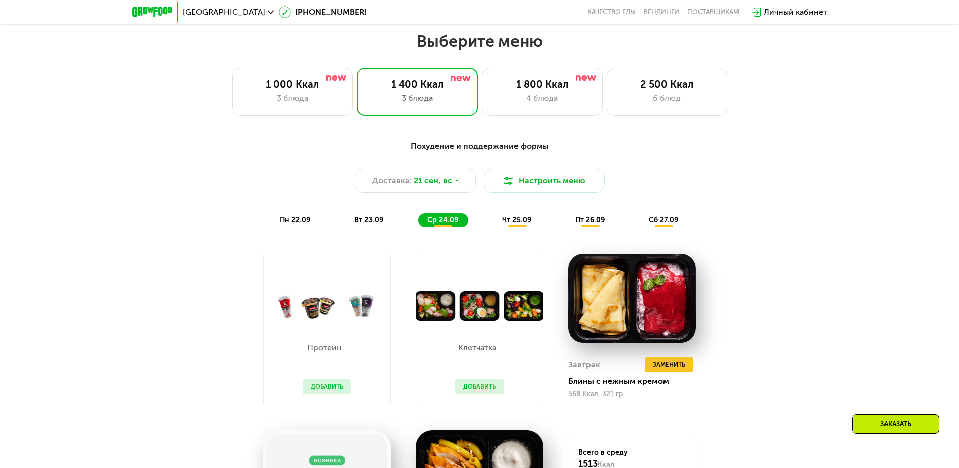
scroll to position [805, 0]
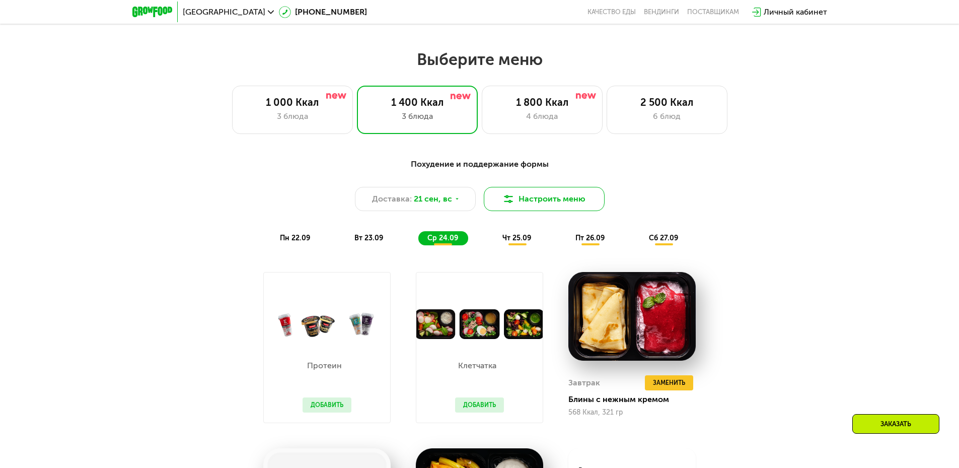
click at [544, 206] on button "Настроить меню" at bounding box center [544, 199] width 121 height 24
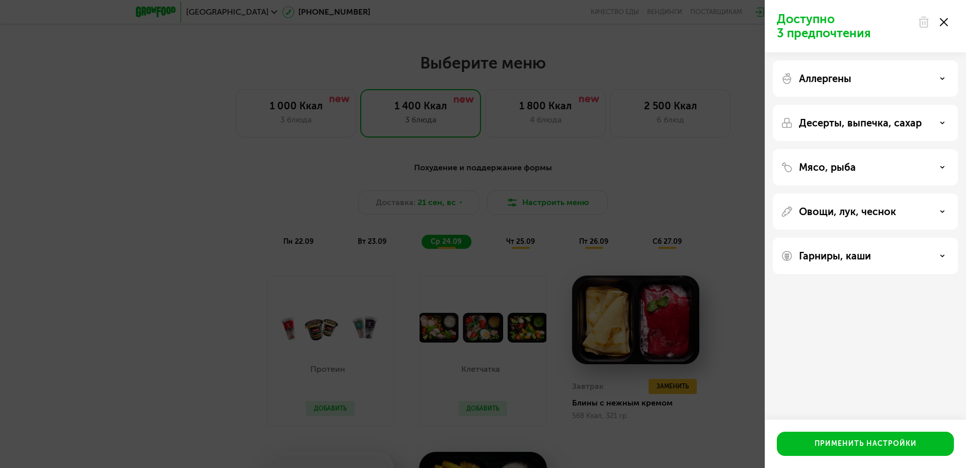
click at [901, 122] on p "Десерты, выпечка, сахар" at bounding box center [860, 123] width 123 height 12
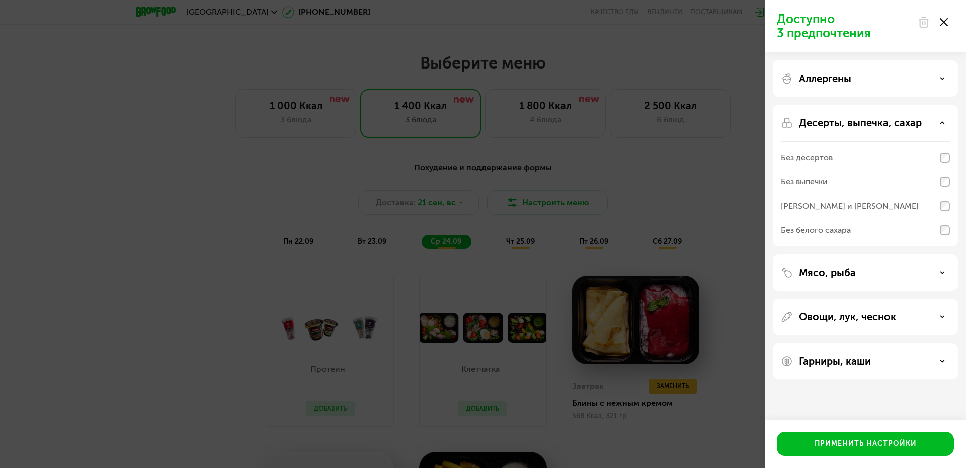
click at [927, 120] on div "Десерты, выпечка, сахар" at bounding box center [865, 123] width 169 height 12
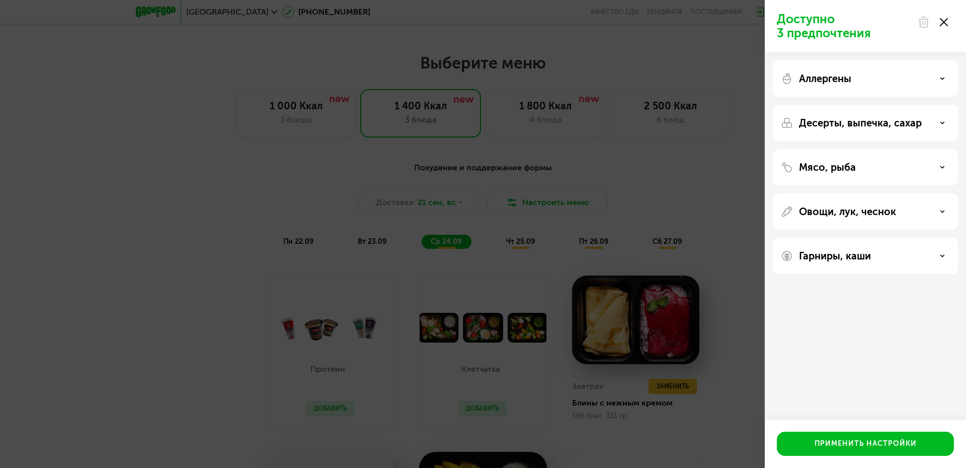
click at [912, 211] on div "Овощи, лук, чеснок" at bounding box center [865, 211] width 169 height 12
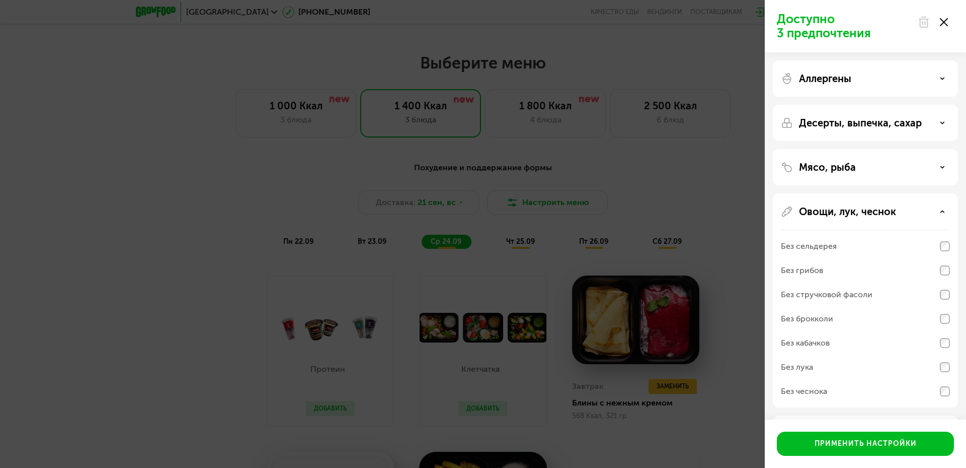
click at [912, 211] on div "Овощи, лук, чеснок" at bounding box center [865, 211] width 169 height 12
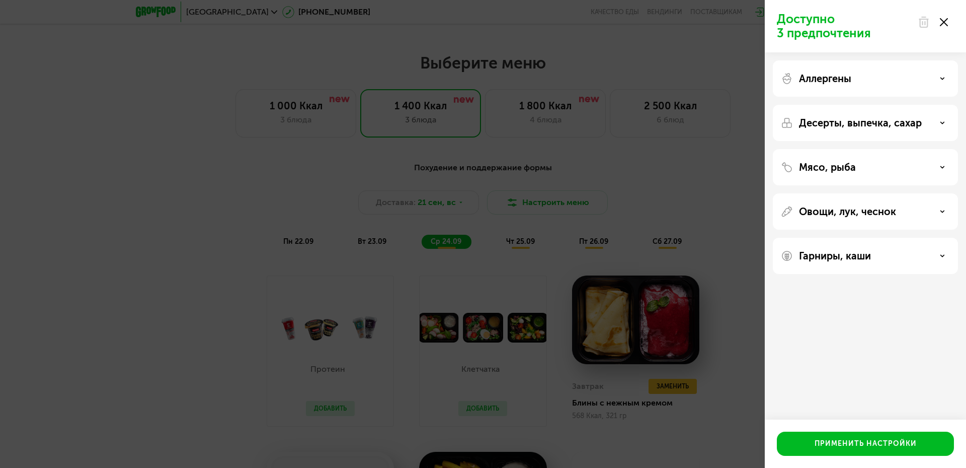
click at [866, 261] on p "Гарниры, каши" at bounding box center [835, 256] width 72 height 12
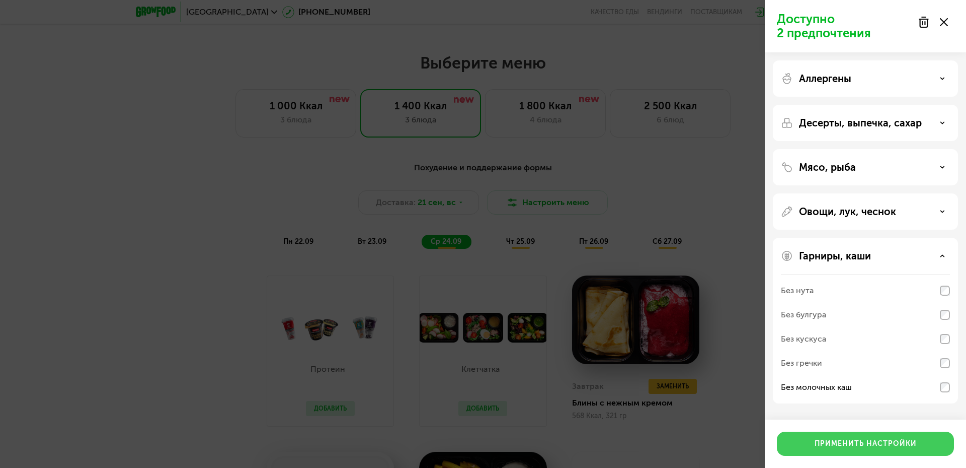
click at [854, 447] on div "Применить настройки" at bounding box center [866, 443] width 102 height 10
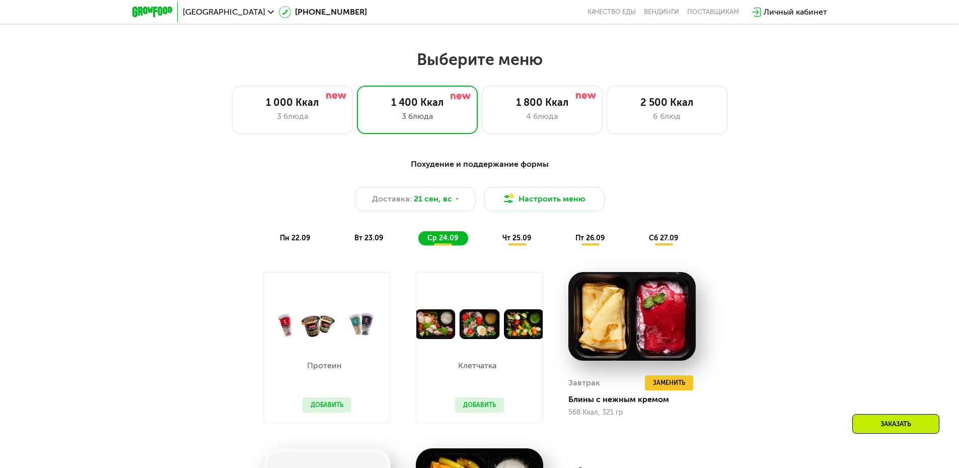
click at [280, 242] on span "пн 22.09" at bounding box center [295, 238] width 30 height 9
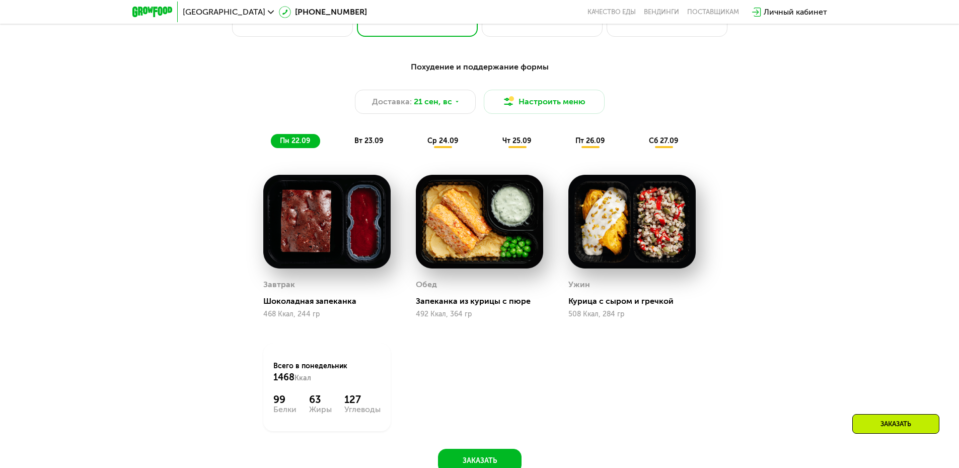
scroll to position [906, 0]
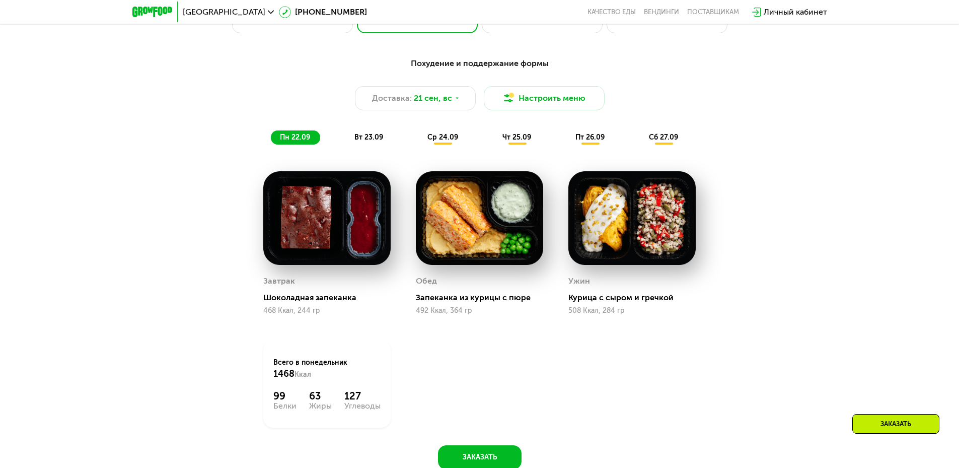
click at [367, 139] on span "вт 23.09" at bounding box center [368, 137] width 29 height 9
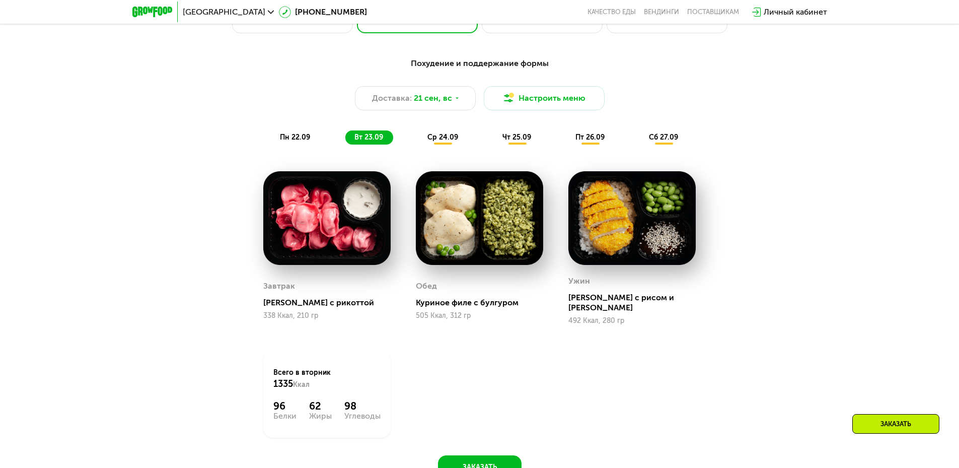
click at [446, 144] on div "ср 24.09" at bounding box center [443, 137] width 50 height 14
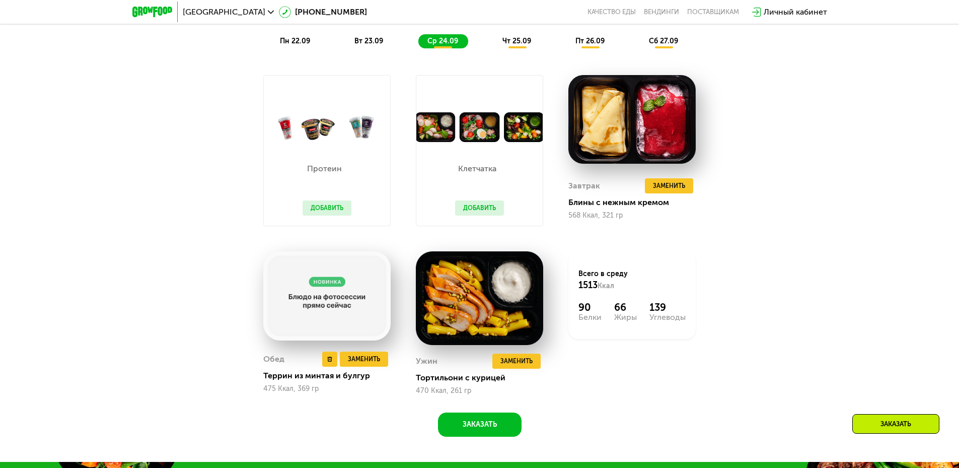
scroll to position [1007, 0]
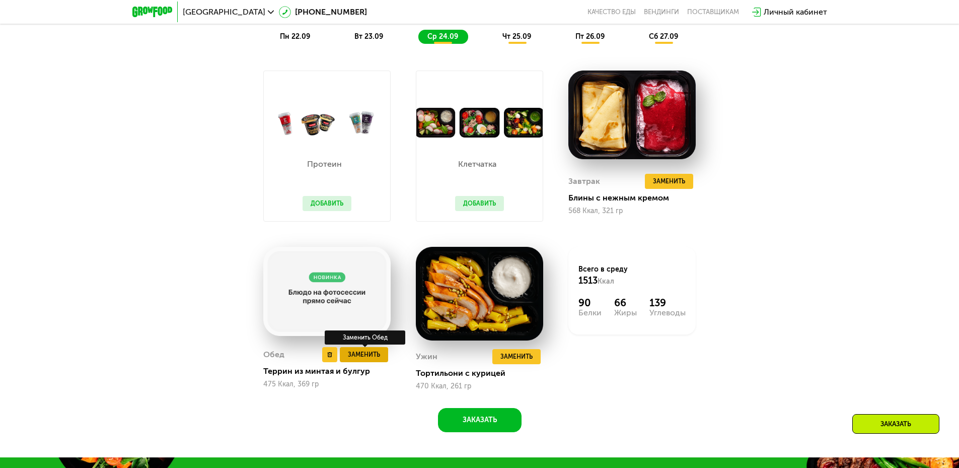
click at [372, 359] on span "Заменить" at bounding box center [364, 354] width 32 height 10
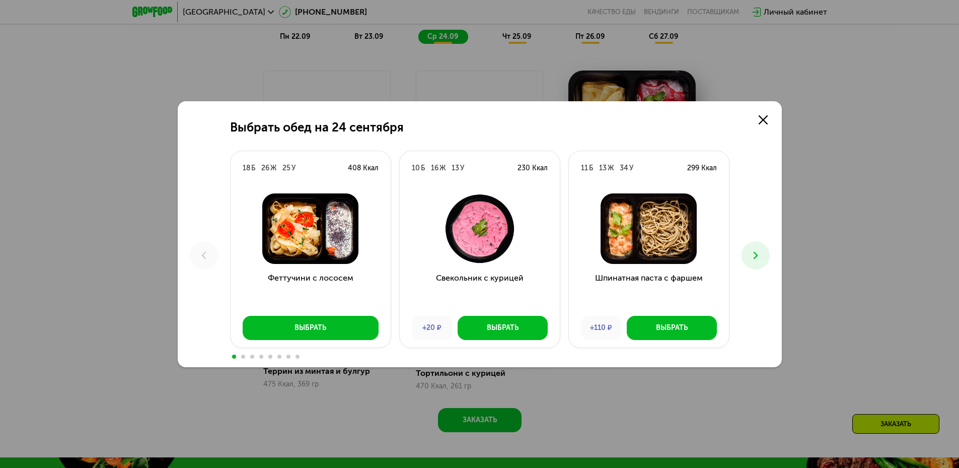
click at [760, 253] on icon at bounding box center [755, 255] width 12 height 12
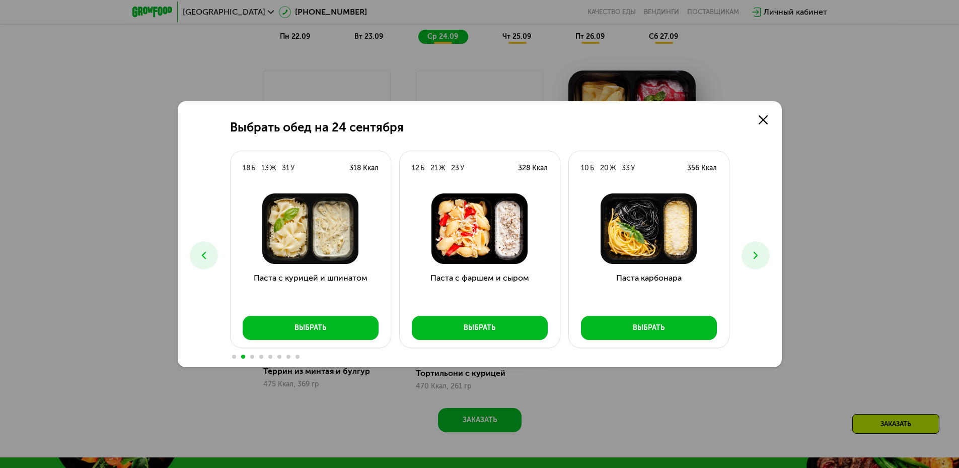
click at [205, 251] on icon at bounding box center [204, 255] width 12 height 12
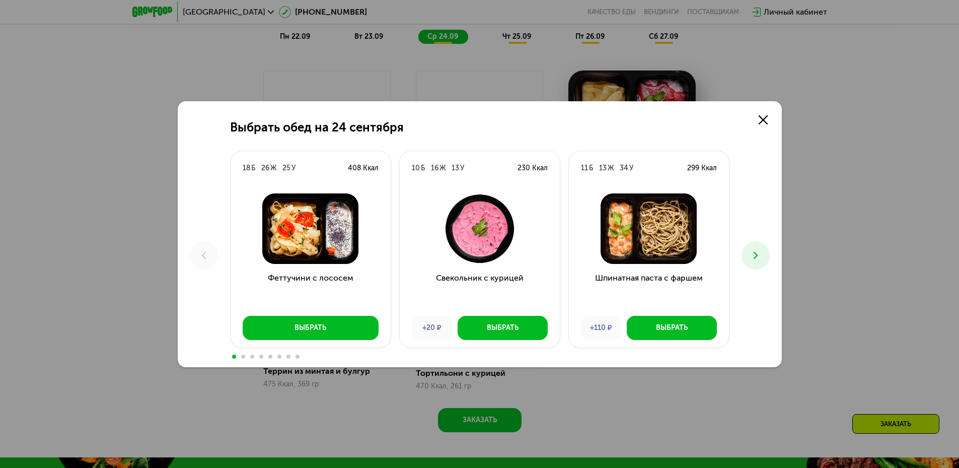
click at [756, 263] on button at bounding box center [755, 255] width 28 height 28
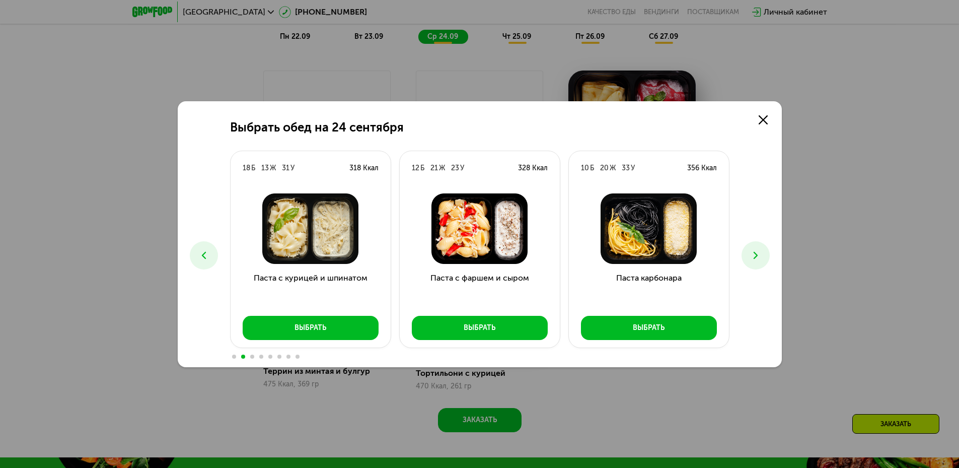
click at [202, 261] on button at bounding box center [204, 255] width 28 height 28
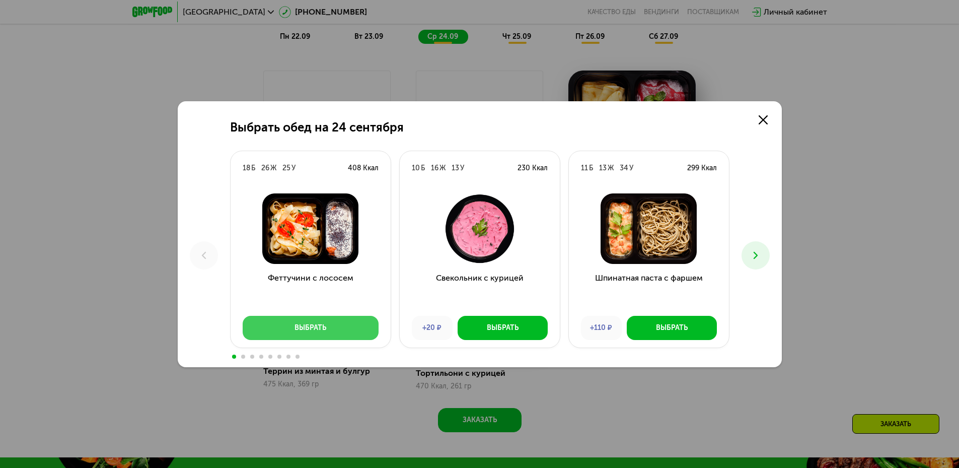
click at [297, 331] on div "Выбрать" at bounding box center [310, 328] width 32 height 10
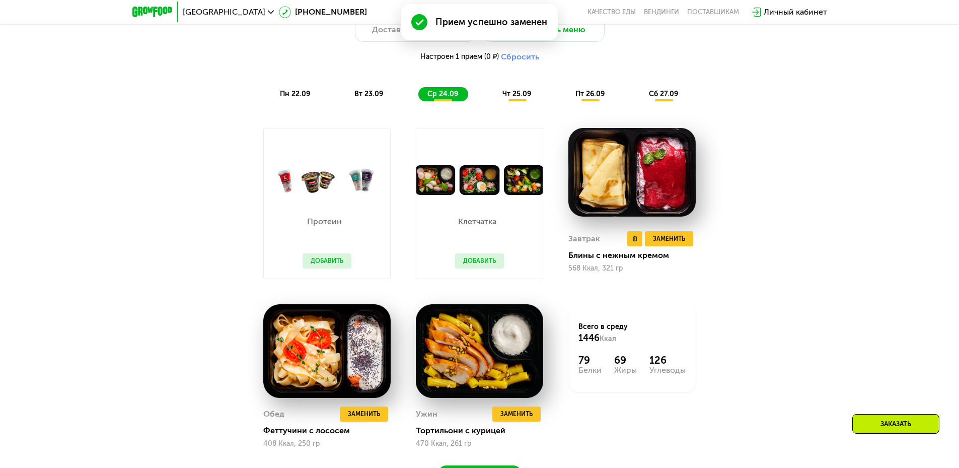
scroll to position [956, 0]
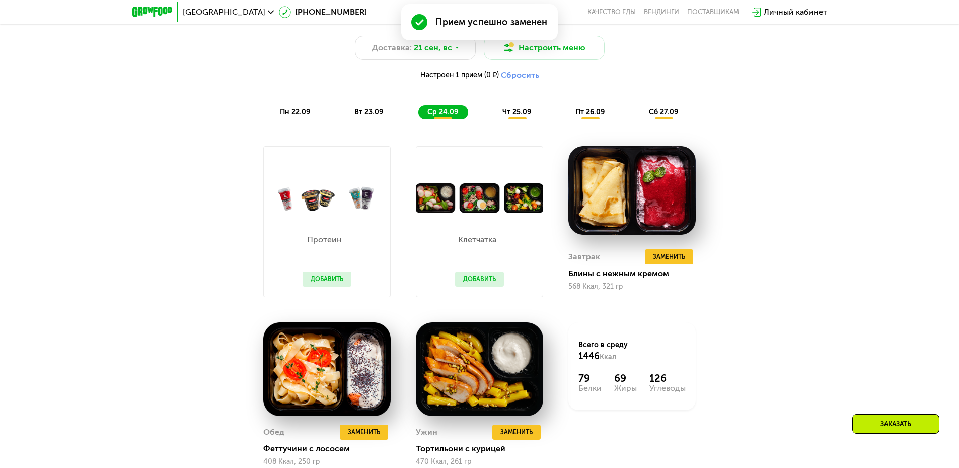
click at [517, 116] on span "чт 25.09" at bounding box center [516, 112] width 29 height 9
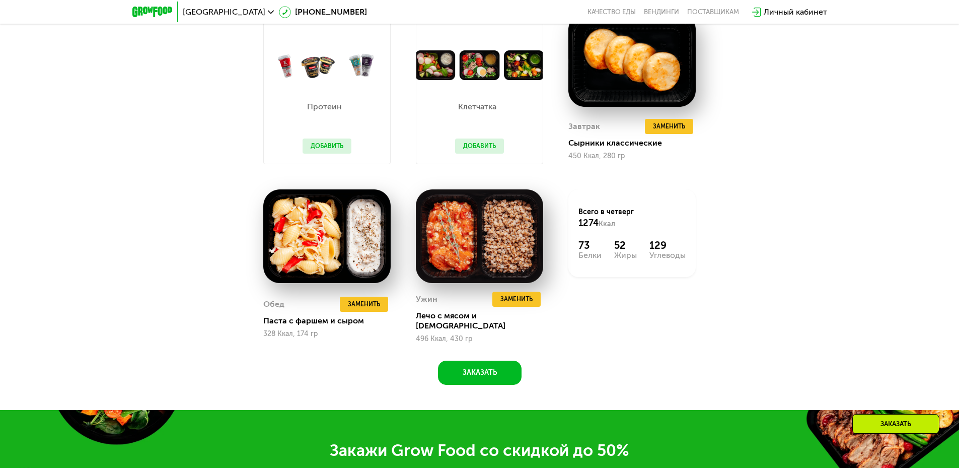
scroll to position [1107, 0]
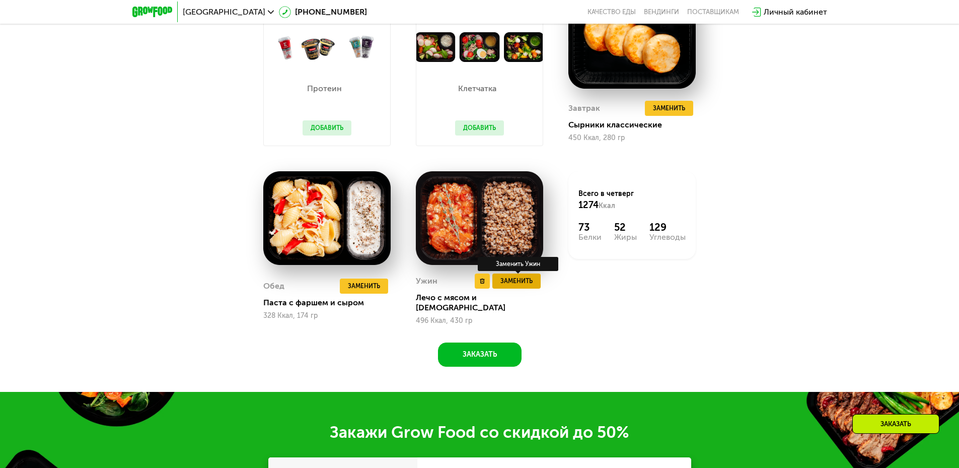
click at [520, 283] on span "Заменить" at bounding box center [516, 281] width 32 height 10
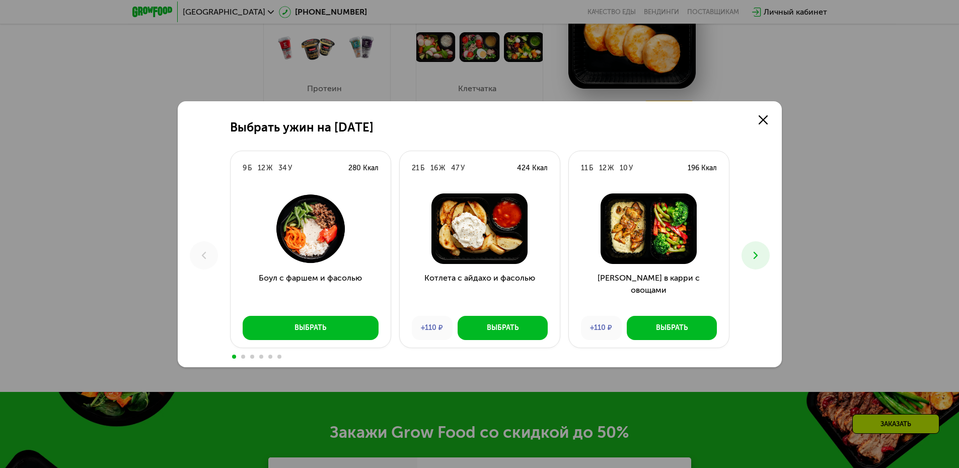
click at [751, 259] on icon at bounding box center [755, 255] width 12 height 12
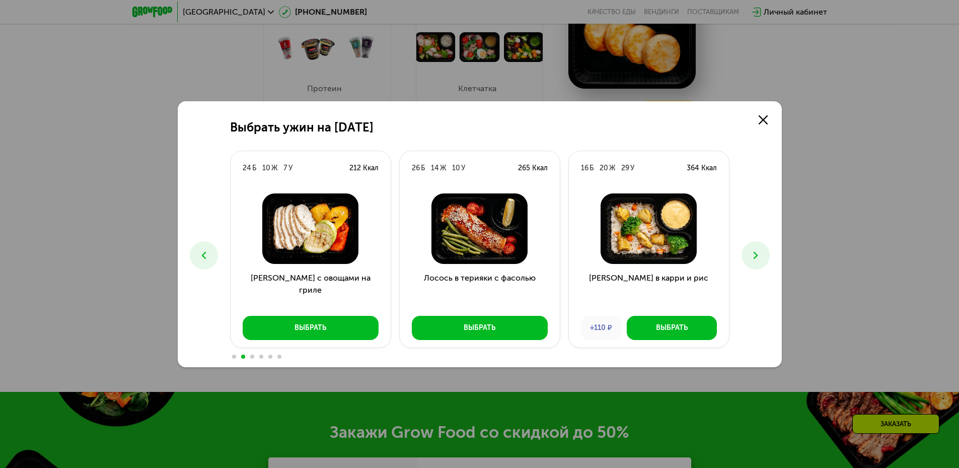
click at [751, 257] on icon at bounding box center [755, 255] width 12 height 12
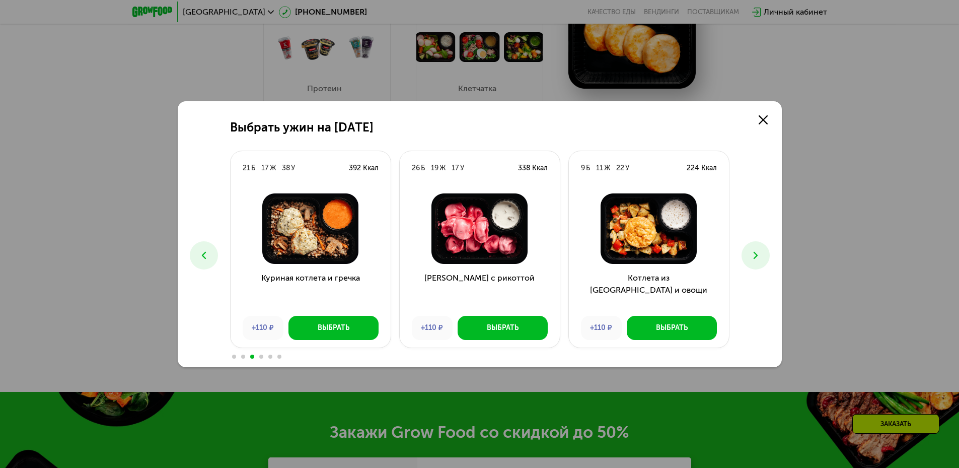
click at [751, 248] on button at bounding box center [755, 255] width 28 height 28
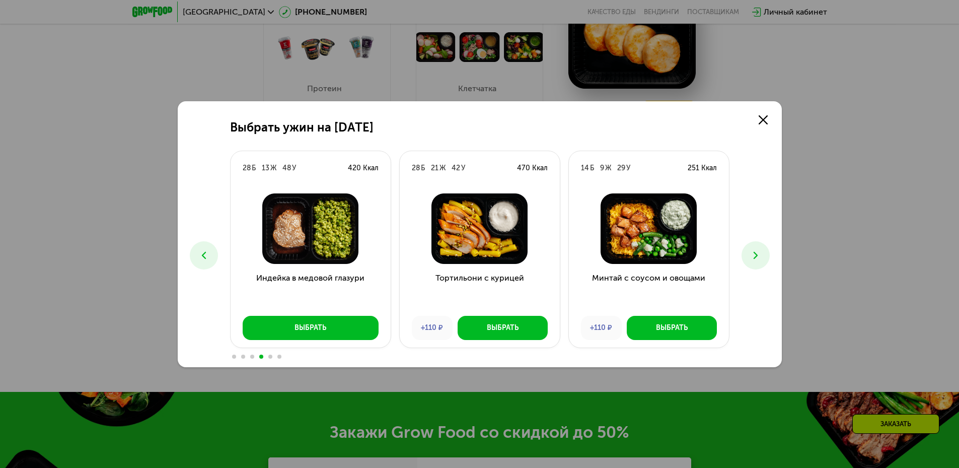
click at [751, 248] on button at bounding box center [755, 255] width 28 height 28
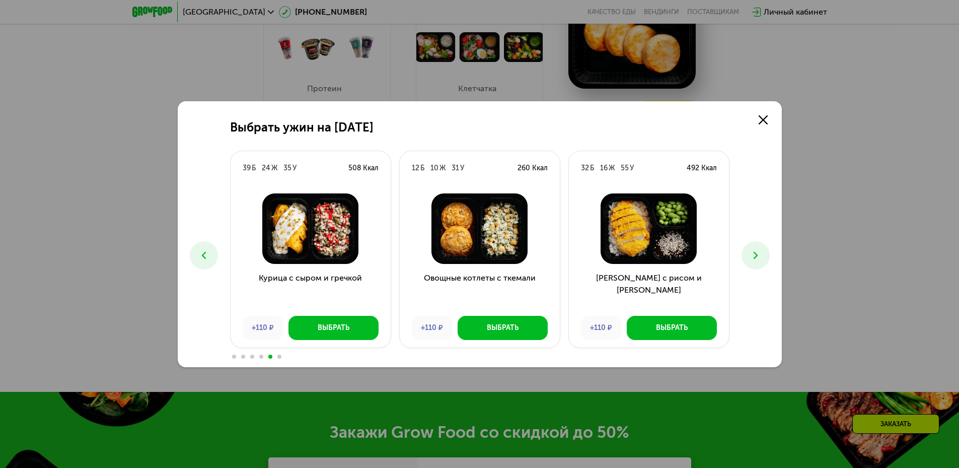
click at [751, 249] on icon at bounding box center [755, 255] width 12 height 12
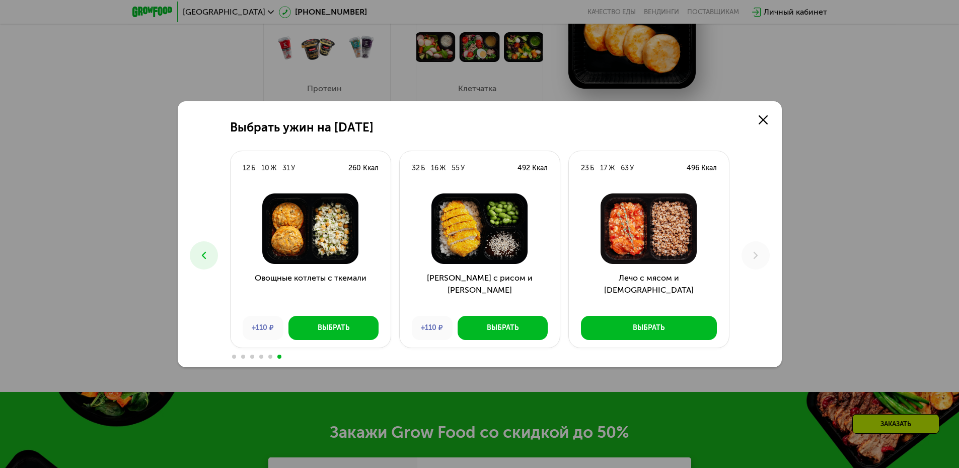
click at [199, 260] on icon at bounding box center [204, 255] width 12 height 12
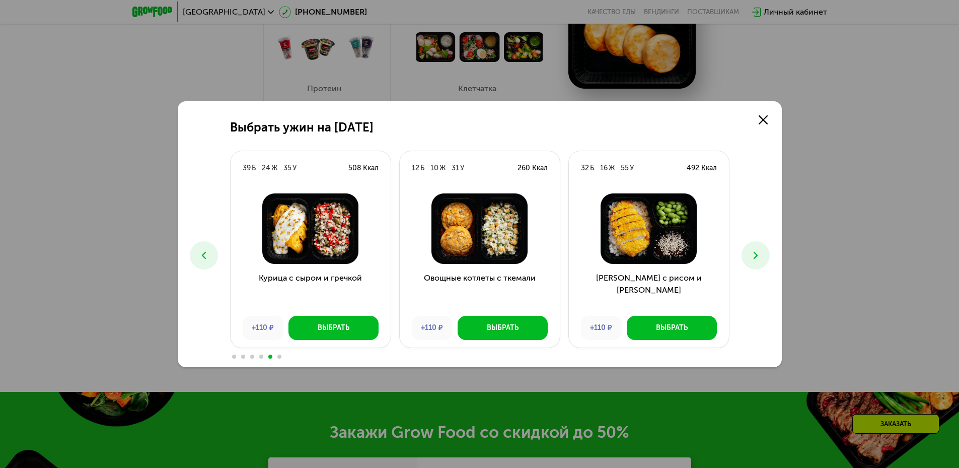
click at [201, 253] on icon at bounding box center [204, 255] width 12 height 12
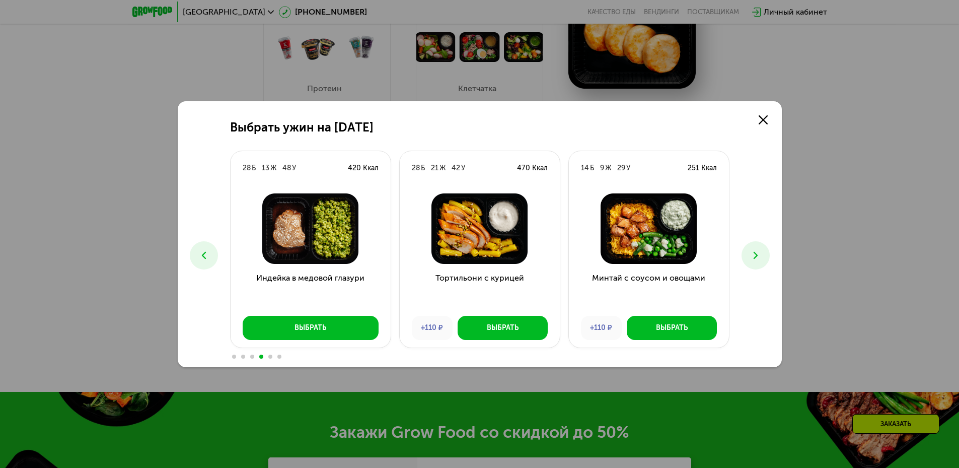
click at [202, 253] on icon at bounding box center [204, 255] width 12 height 12
